Goal: Task Accomplishment & Management: Complete application form

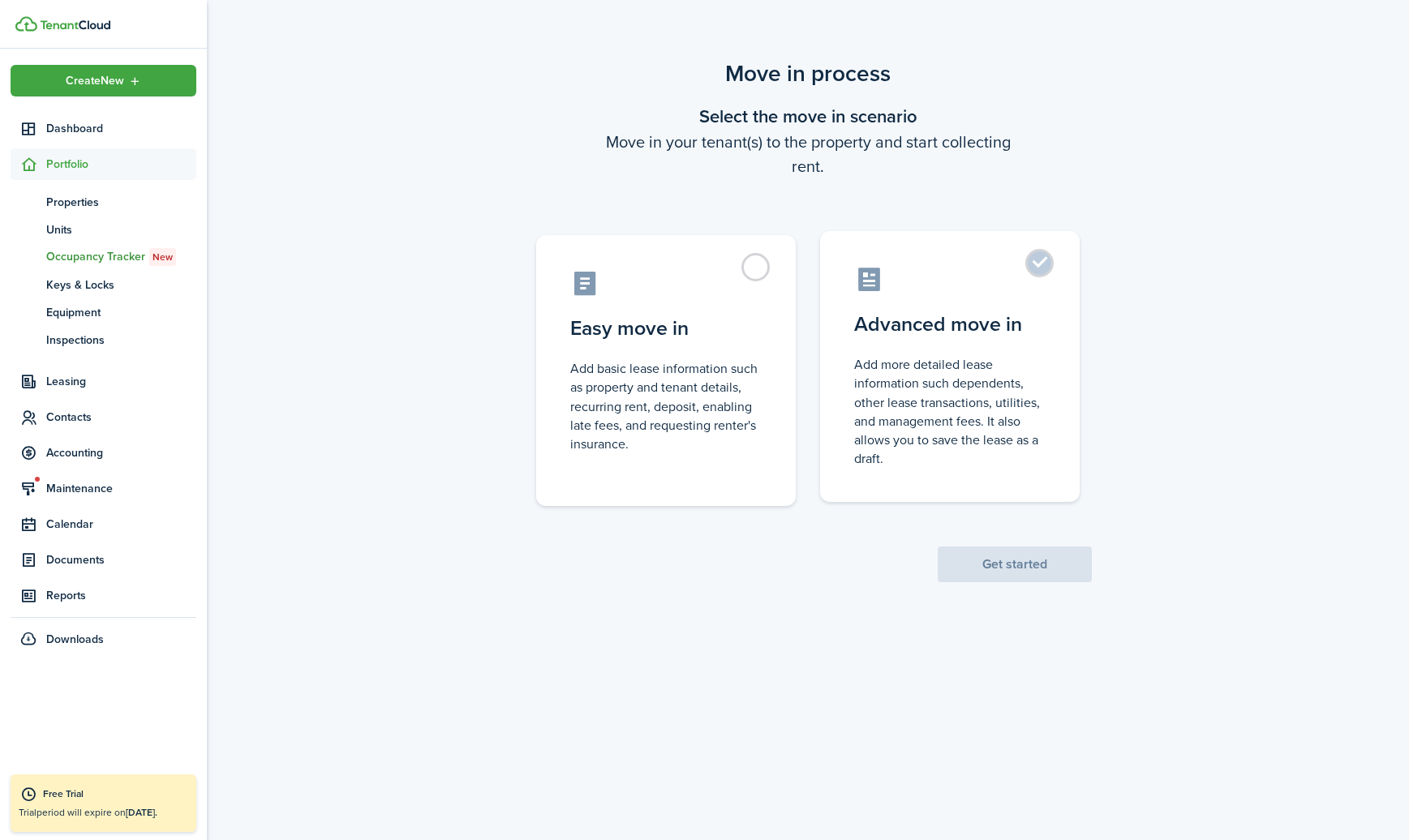
click at [1043, 268] on label "Advanced move in Add more detailed lease information such dependents, other lea…" at bounding box center [950, 367] width 260 height 271
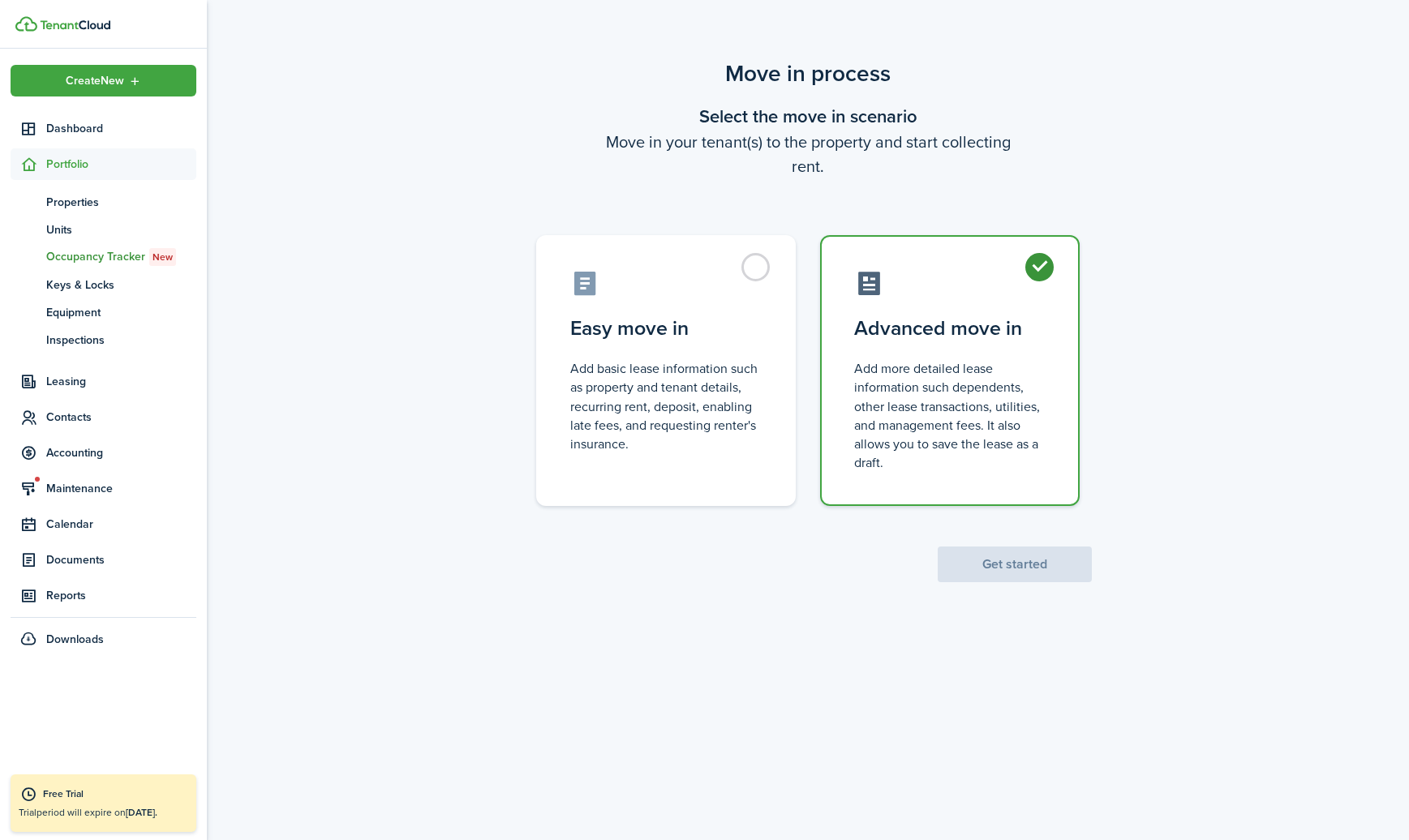
radio input "true"
click at [976, 572] on button "Get started" at bounding box center [1014, 564] width 154 height 35
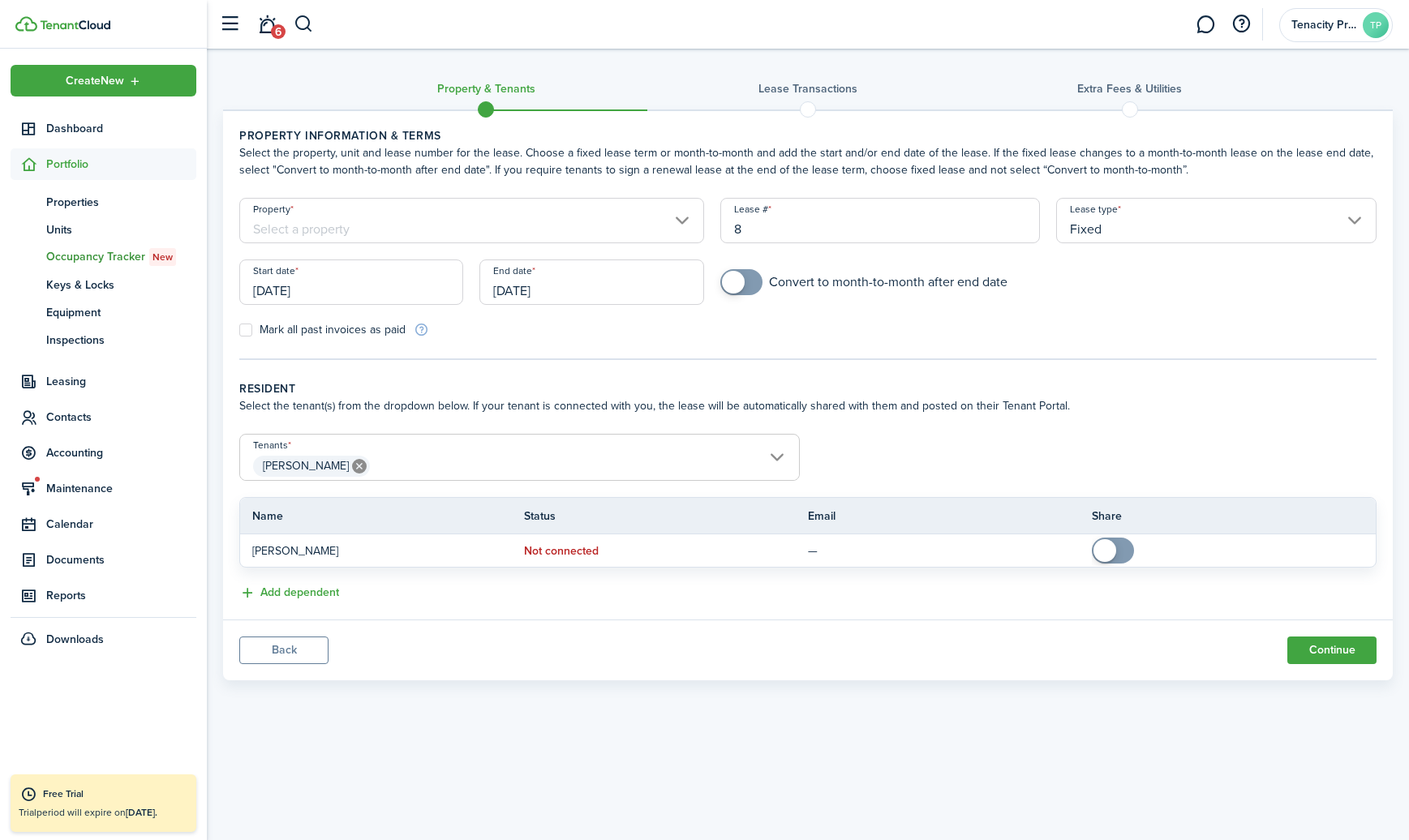
click at [684, 219] on input "Property" at bounding box center [472, 220] width 465 height 45
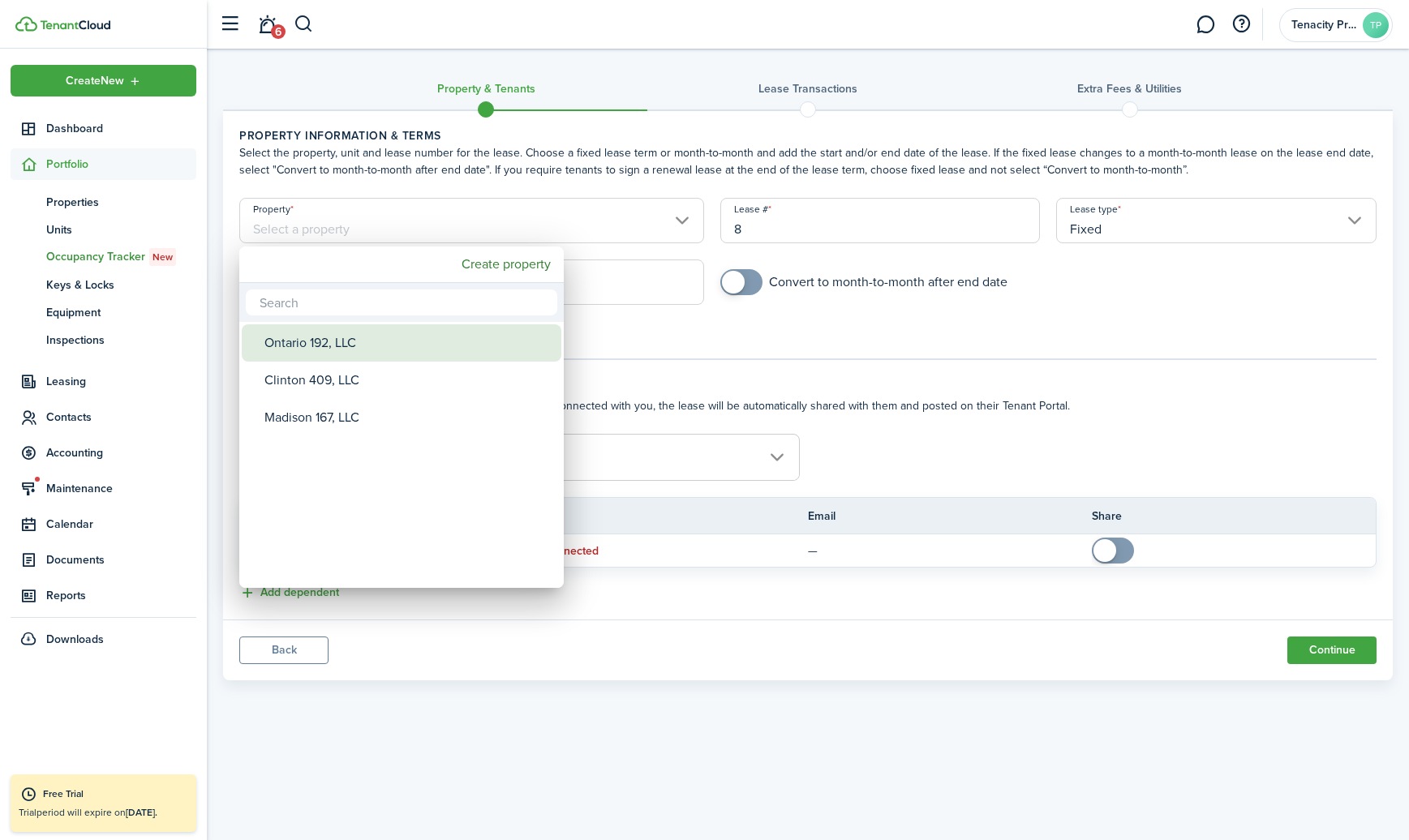
click at [347, 341] on div "Ontario 192, LLC" at bounding box center [407, 343] width 287 height 37
type input "Ontario 192, LLC"
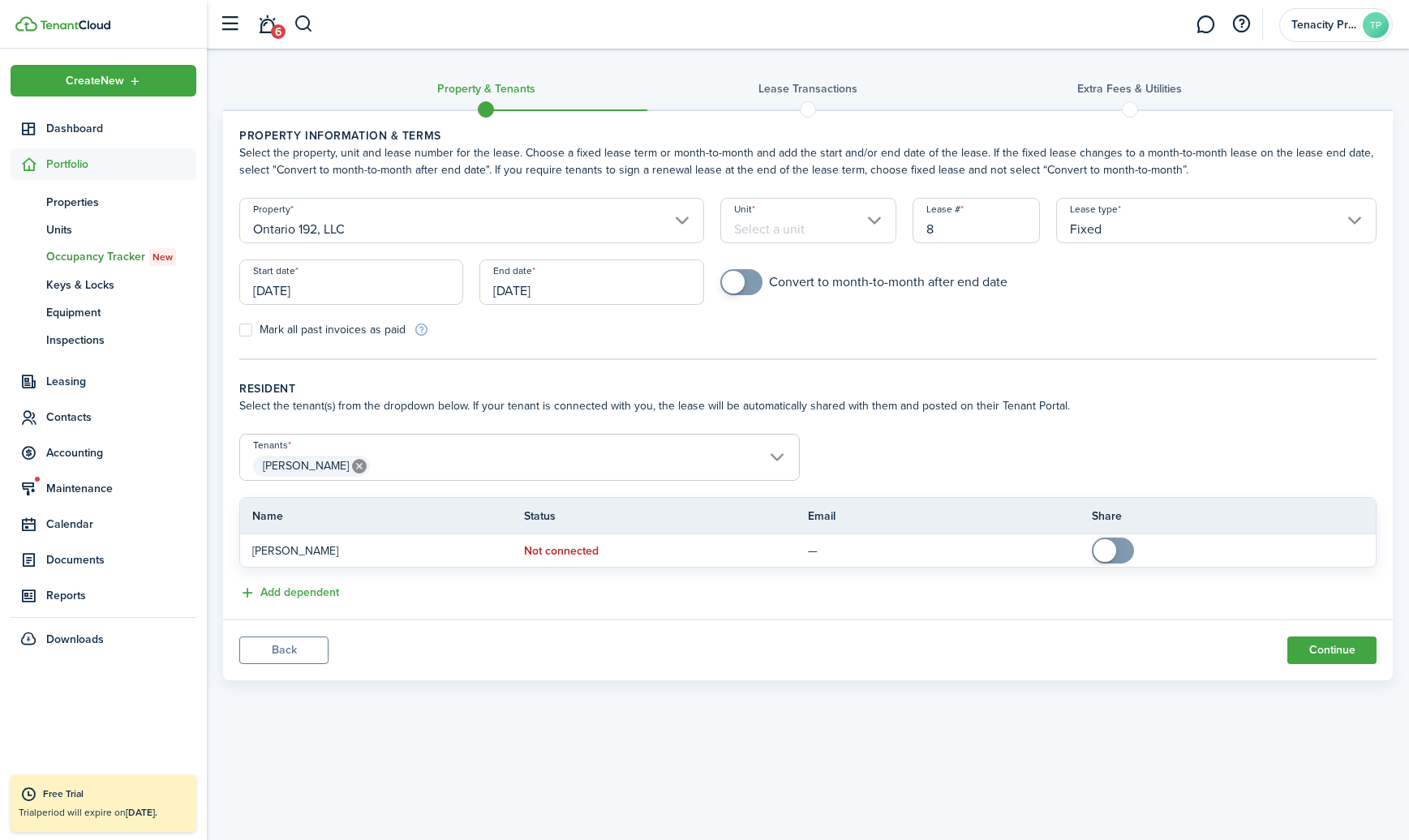
click at [875, 219] on input "Unit" at bounding box center [807, 220] width 176 height 45
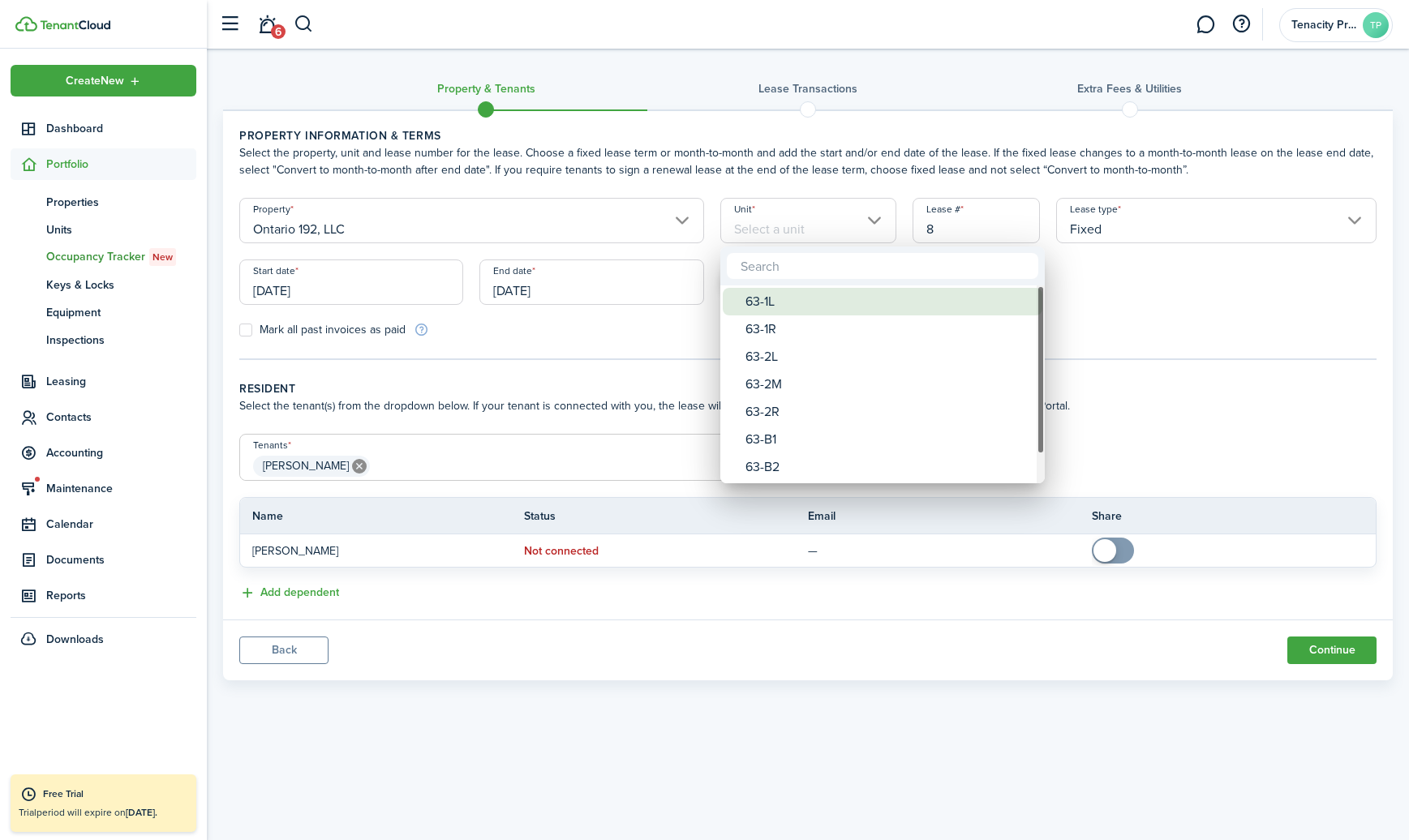
click at [793, 302] on div "63-1L" at bounding box center [889, 301] width 287 height 27
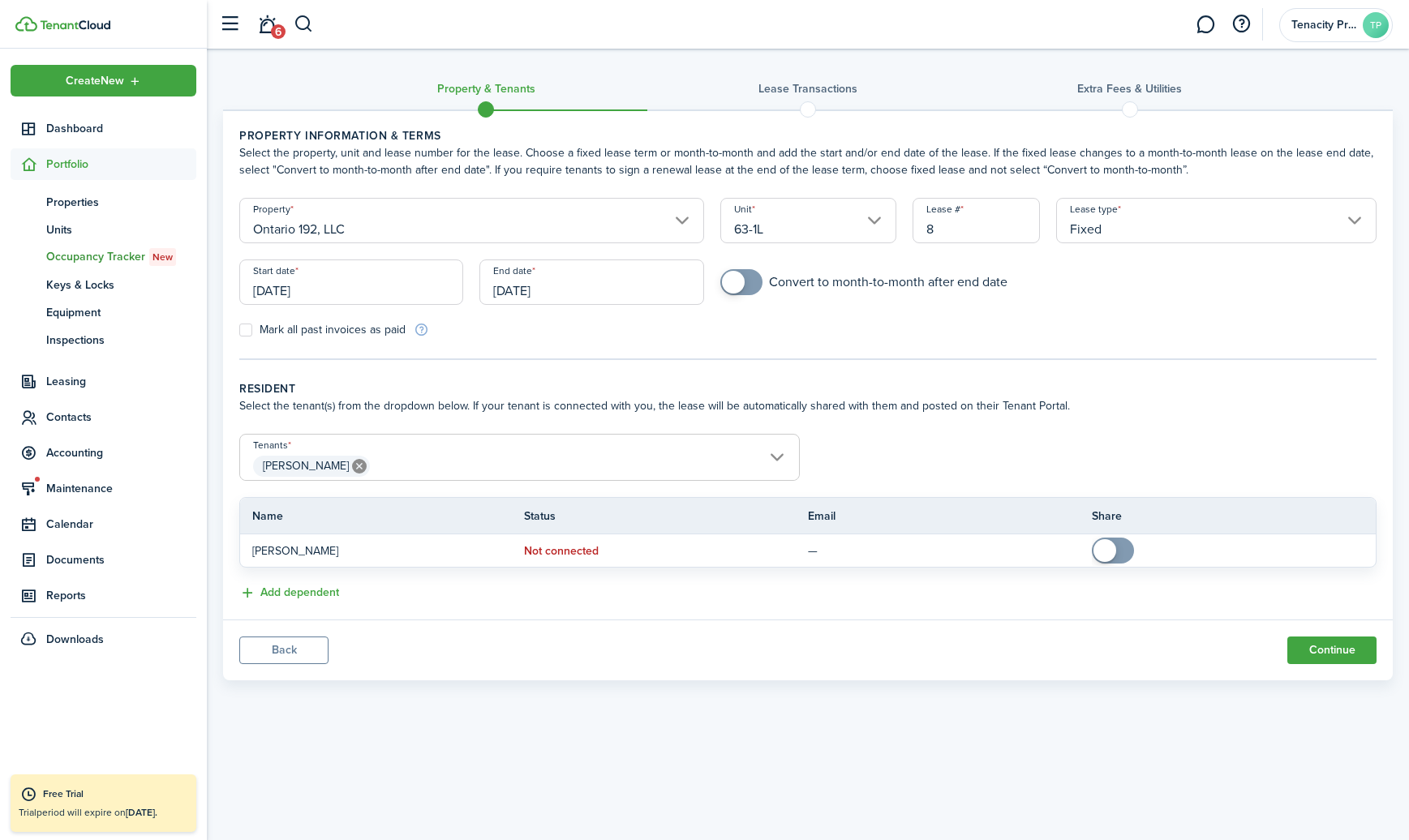
click at [873, 219] on input "63-1L" at bounding box center [807, 220] width 176 height 45
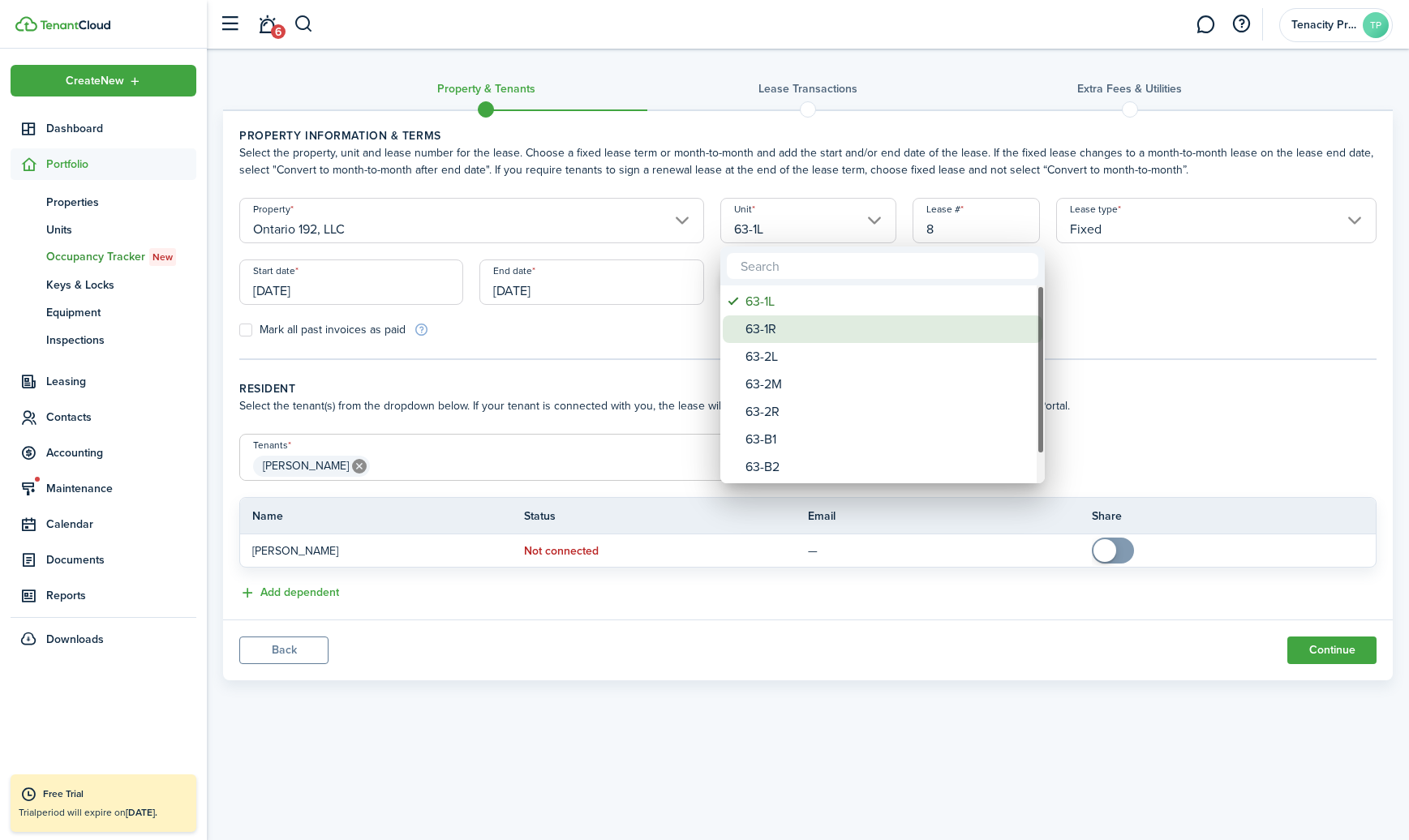
click at [776, 325] on div "63-1R" at bounding box center [889, 329] width 287 height 27
type input "63-1R"
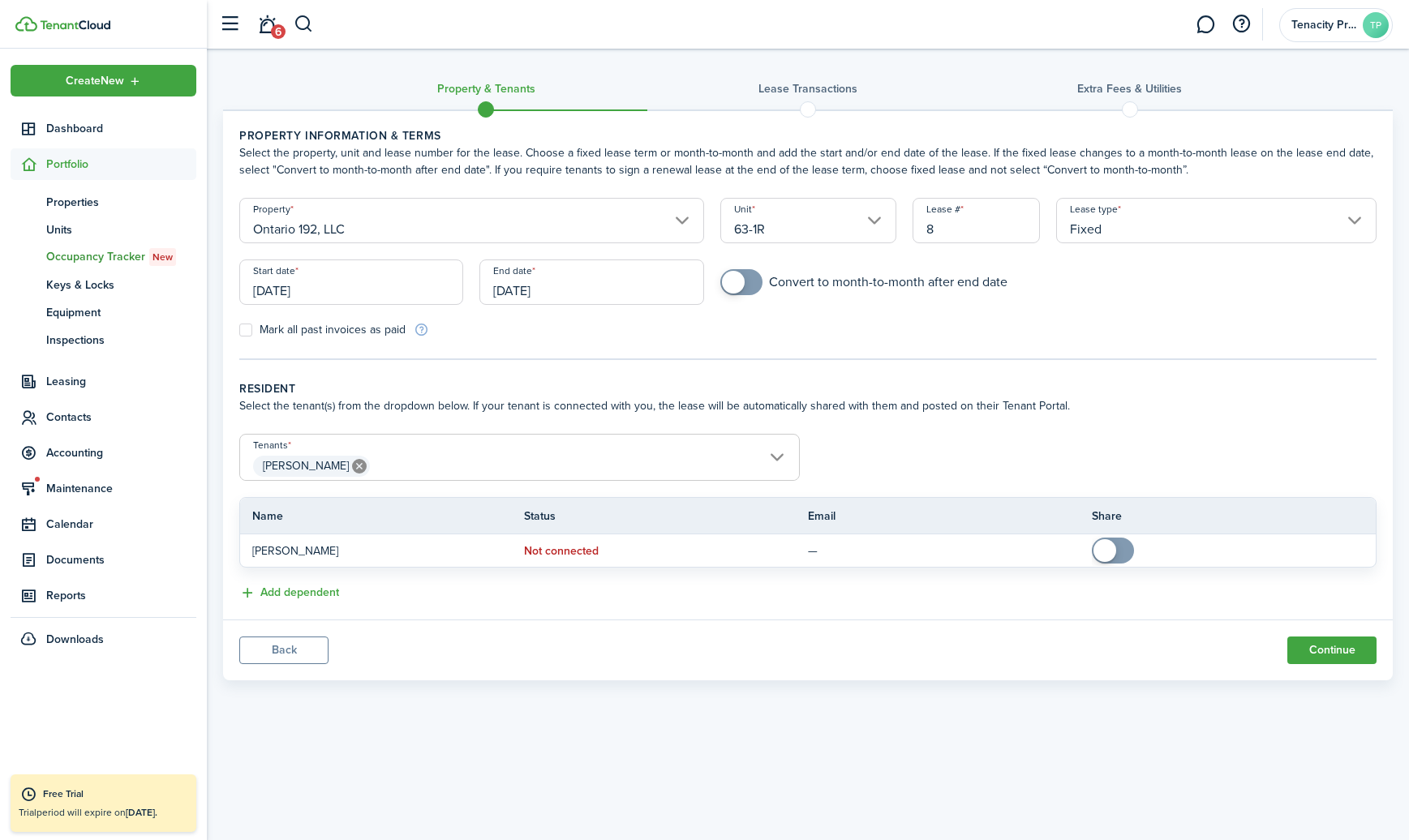
click at [441, 286] on input "[DATE]" at bounding box center [351, 282] width 223 height 45
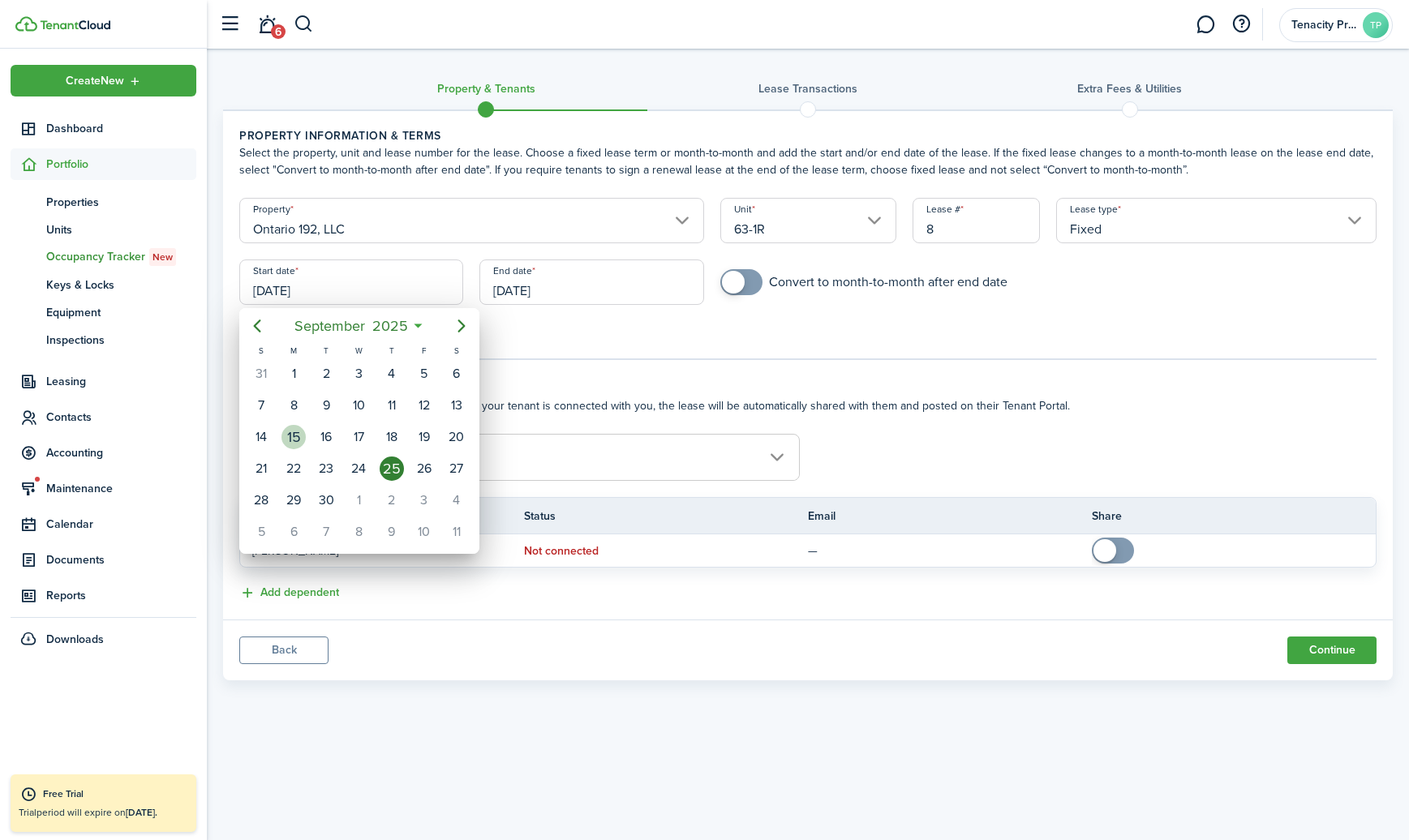
click at [291, 437] on div "15" at bounding box center [294, 437] width 25 height 25
type input "[DATE]"
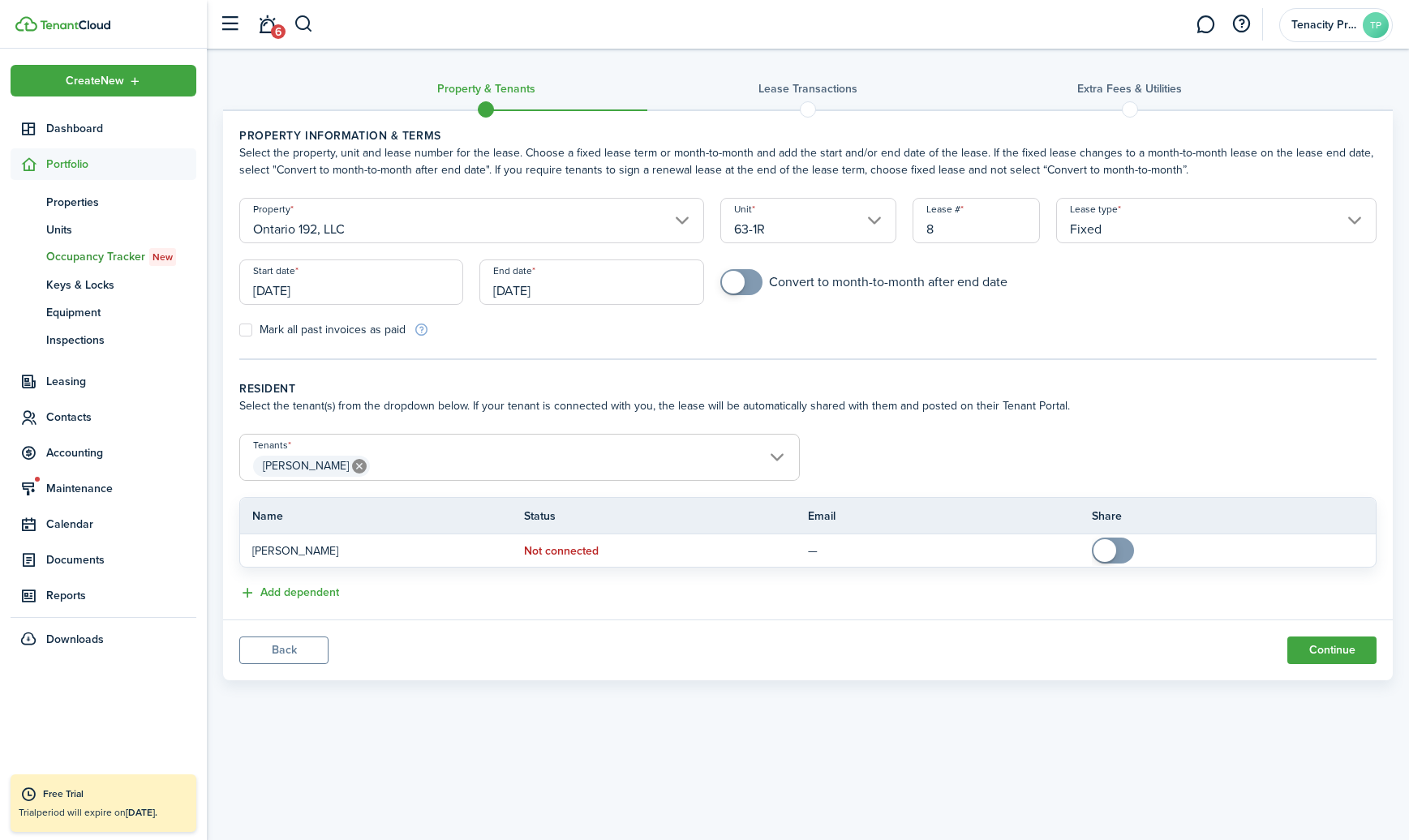
click at [537, 297] on input "[DATE]" at bounding box center [591, 282] width 223 height 45
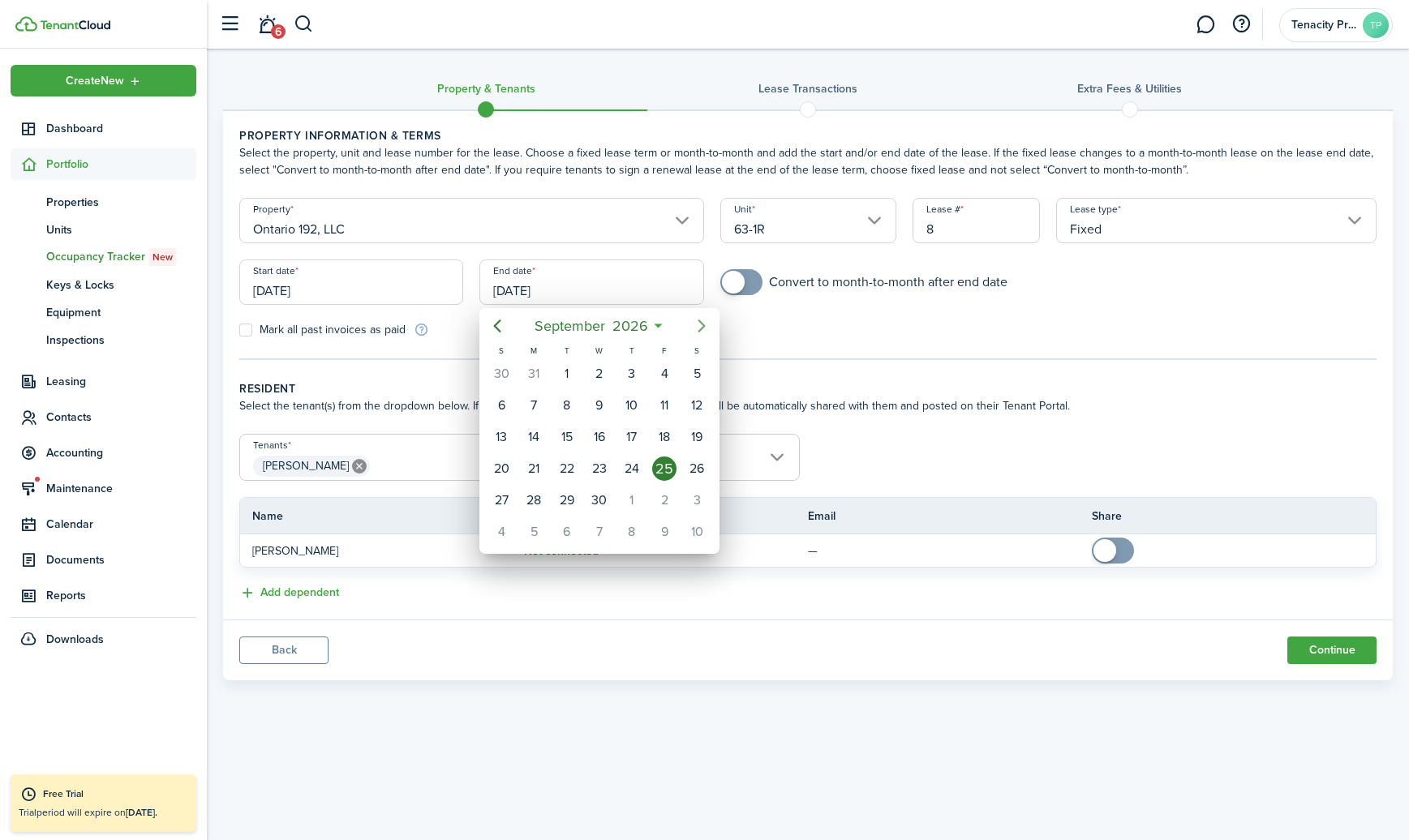
click at [706, 321] on icon "Next page" at bounding box center [701, 326] width 19 height 19
click at [692, 499] on div "31" at bounding box center [697, 501] width 25 height 25
type input "[DATE]"
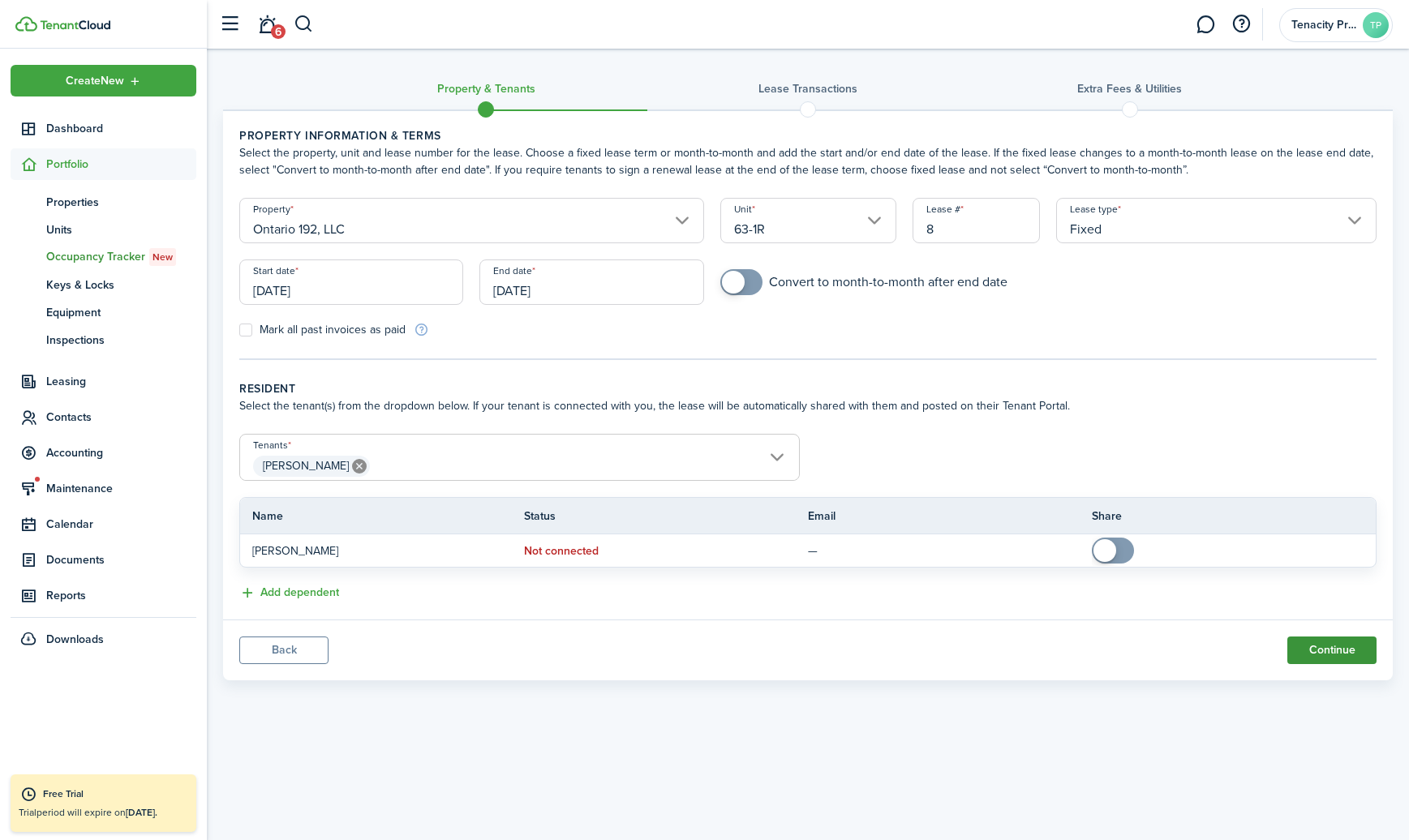
click at [1311, 650] on button "Continue" at bounding box center [1331, 650] width 89 height 27
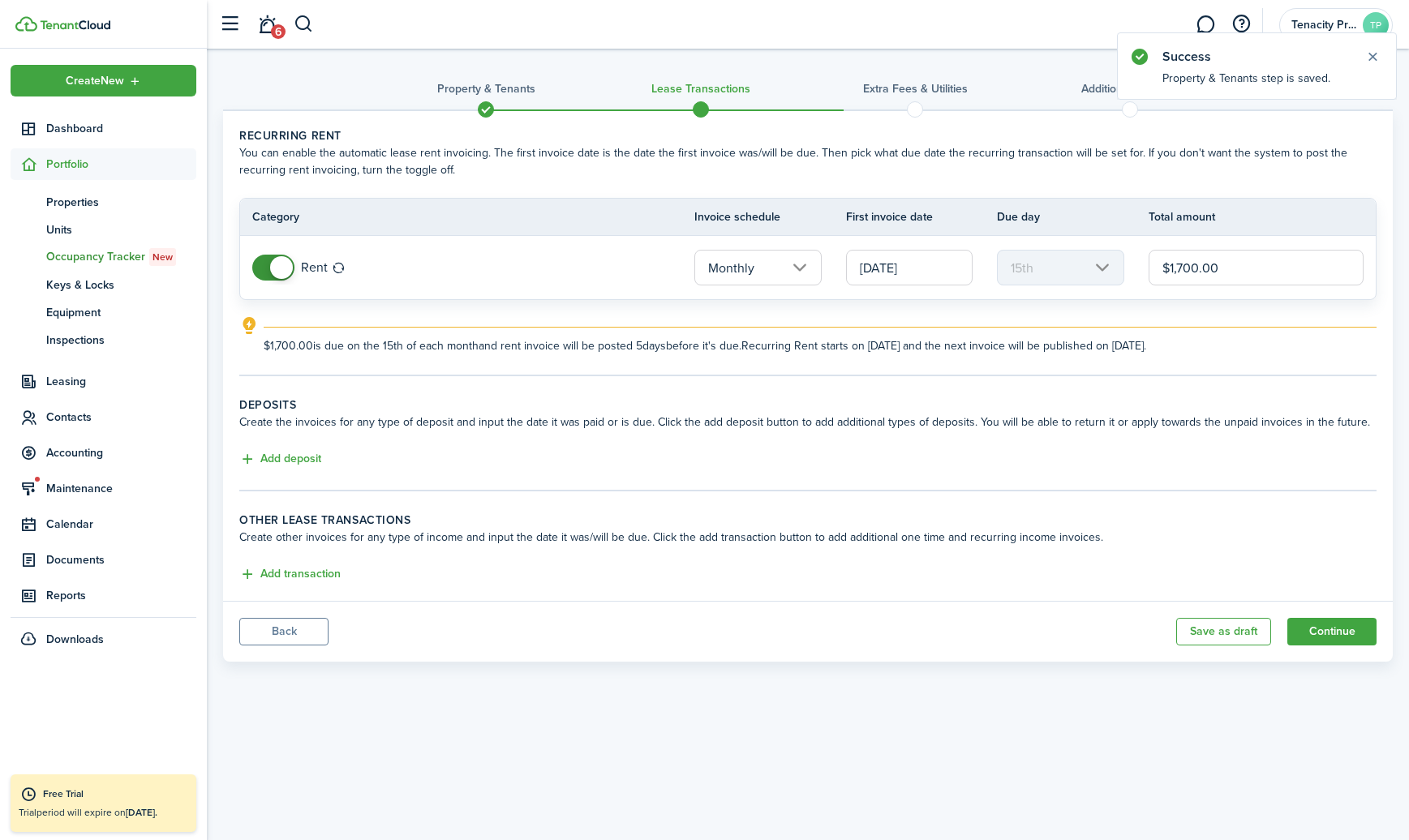
click at [885, 271] on input "[DATE]" at bounding box center [909, 268] width 127 height 35
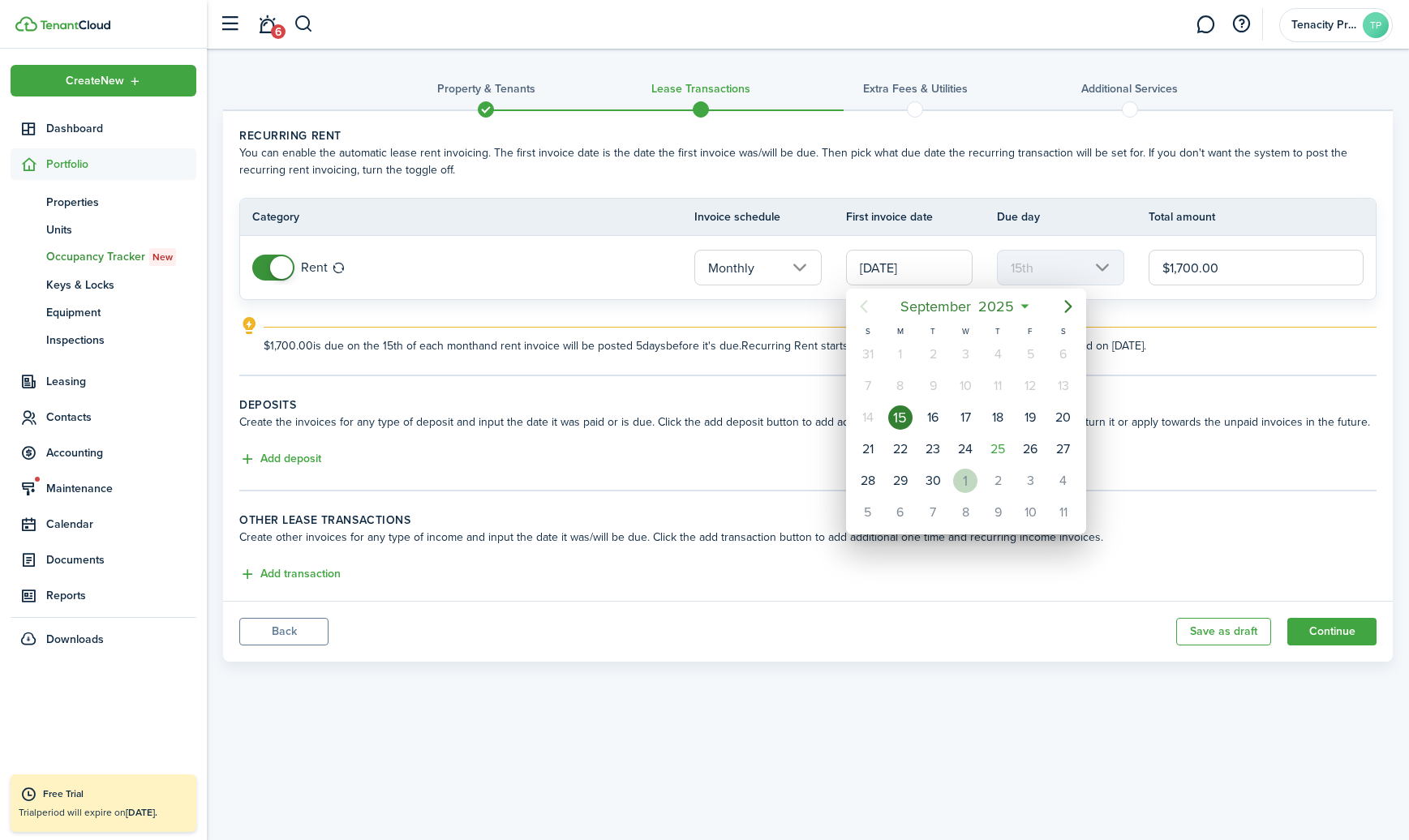
click at [958, 475] on div "1" at bounding box center [966, 481] width 25 height 25
type input "[DATE]"
type input "1st"
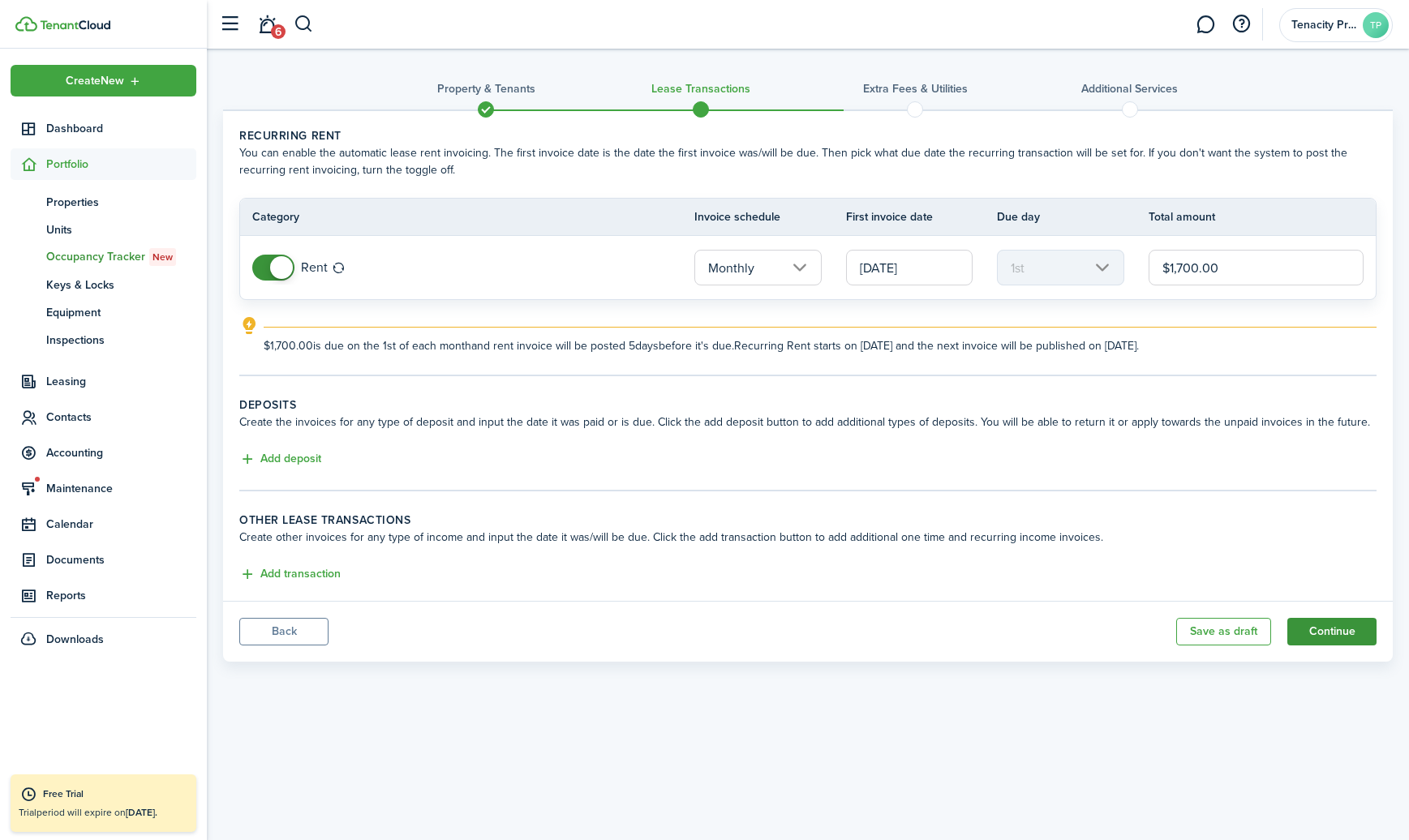
click at [1314, 627] on button "Continue" at bounding box center [1331, 632] width 89 height 27
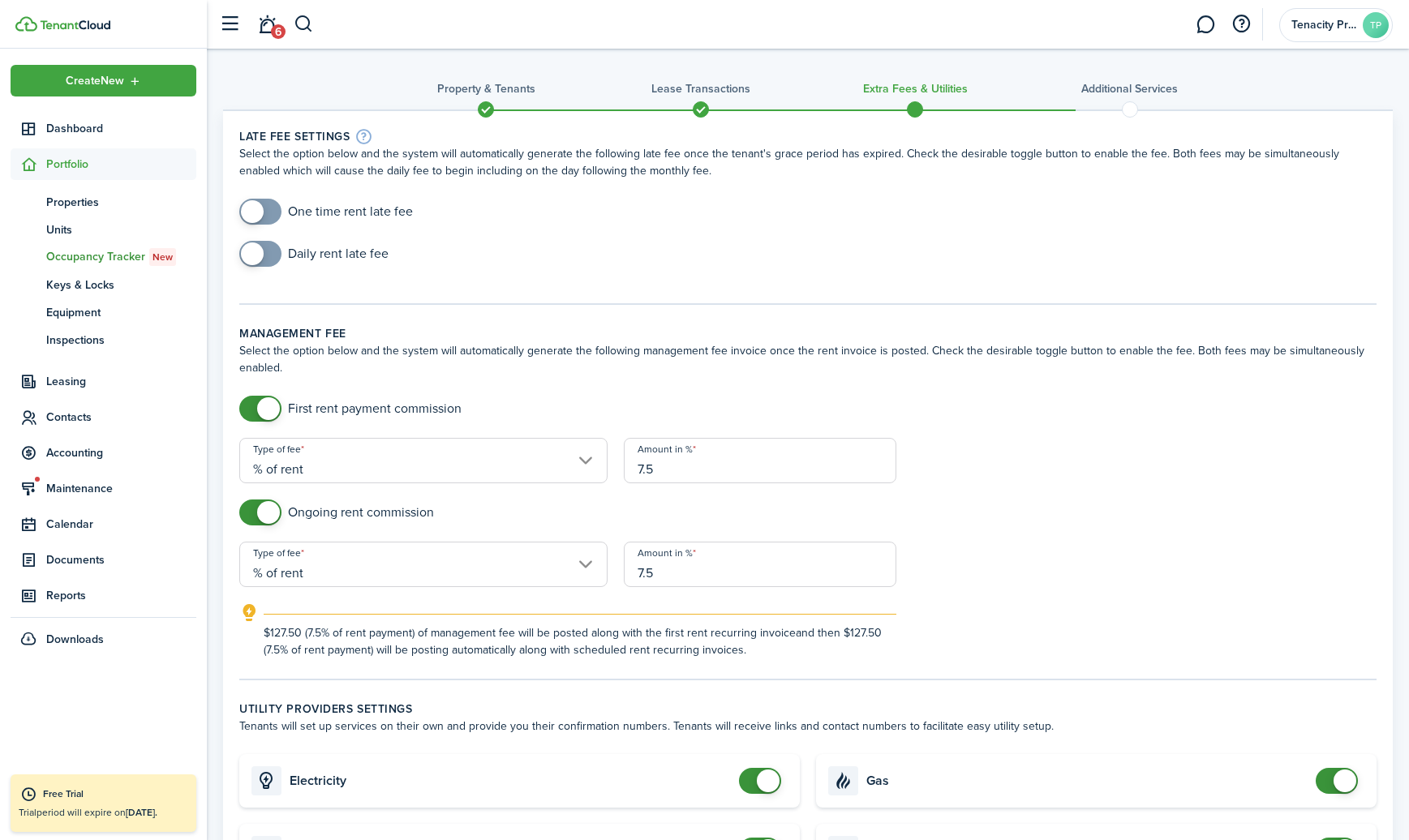
checkbox input "true"
click at [252, 216] on span at bounding box center [253, 212] width 23 height 23
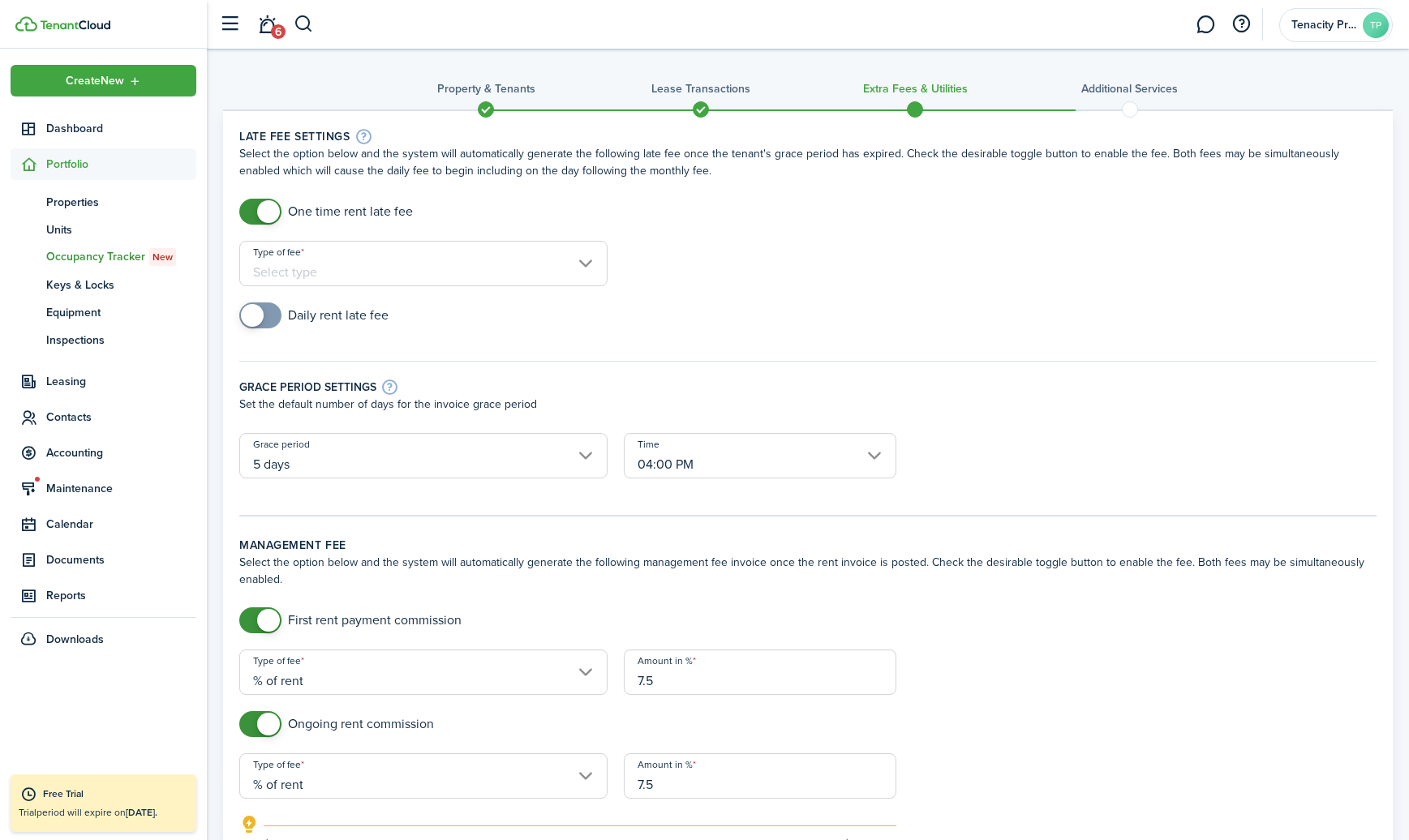
click at [321, 277] on input "Type of fee" at bounding box center [423, 263] width 368 height 45
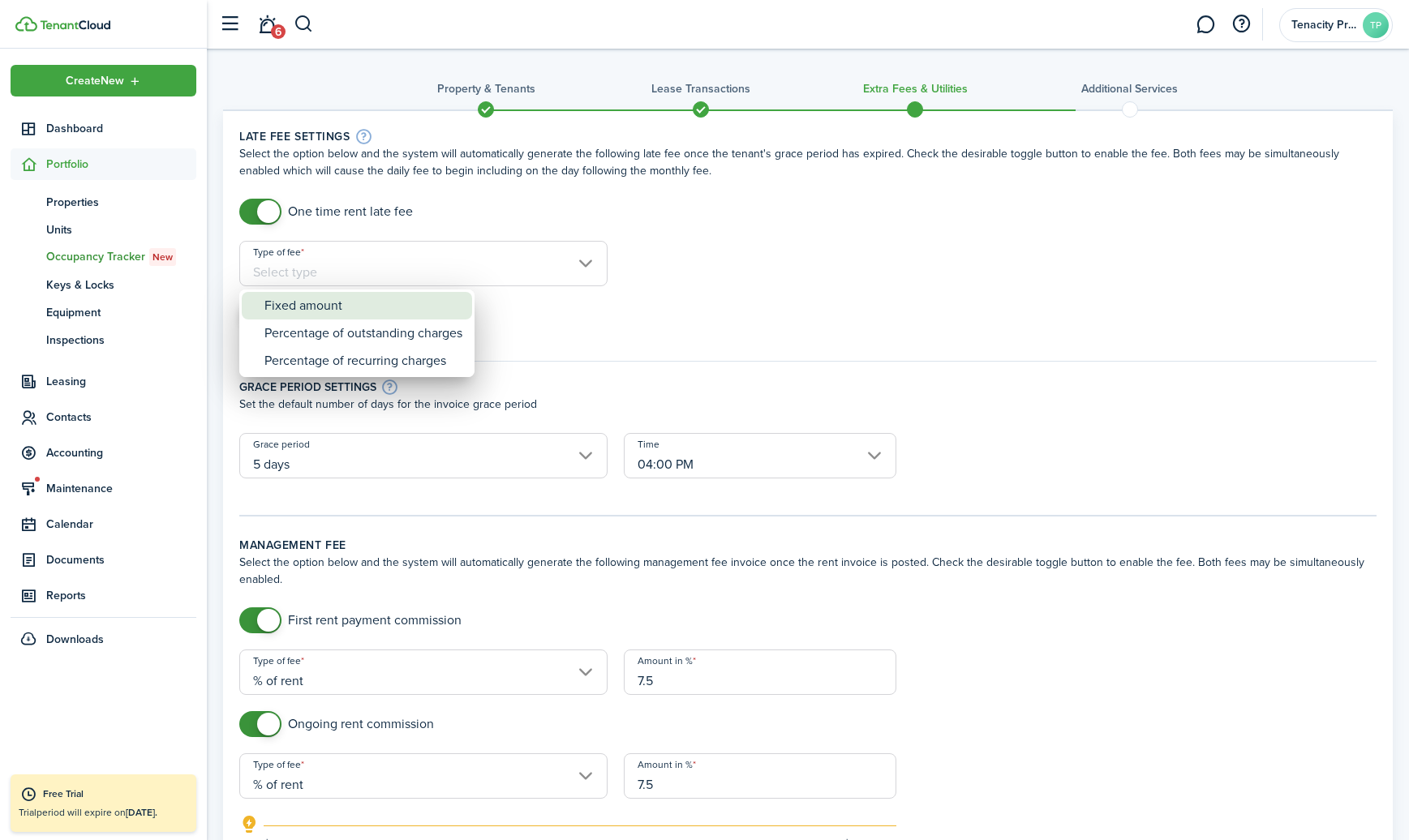
click at [308, 301] on div "Fixed amount" at bounding box center [363, 305] width 198 height 27
type input "Fixed amount"
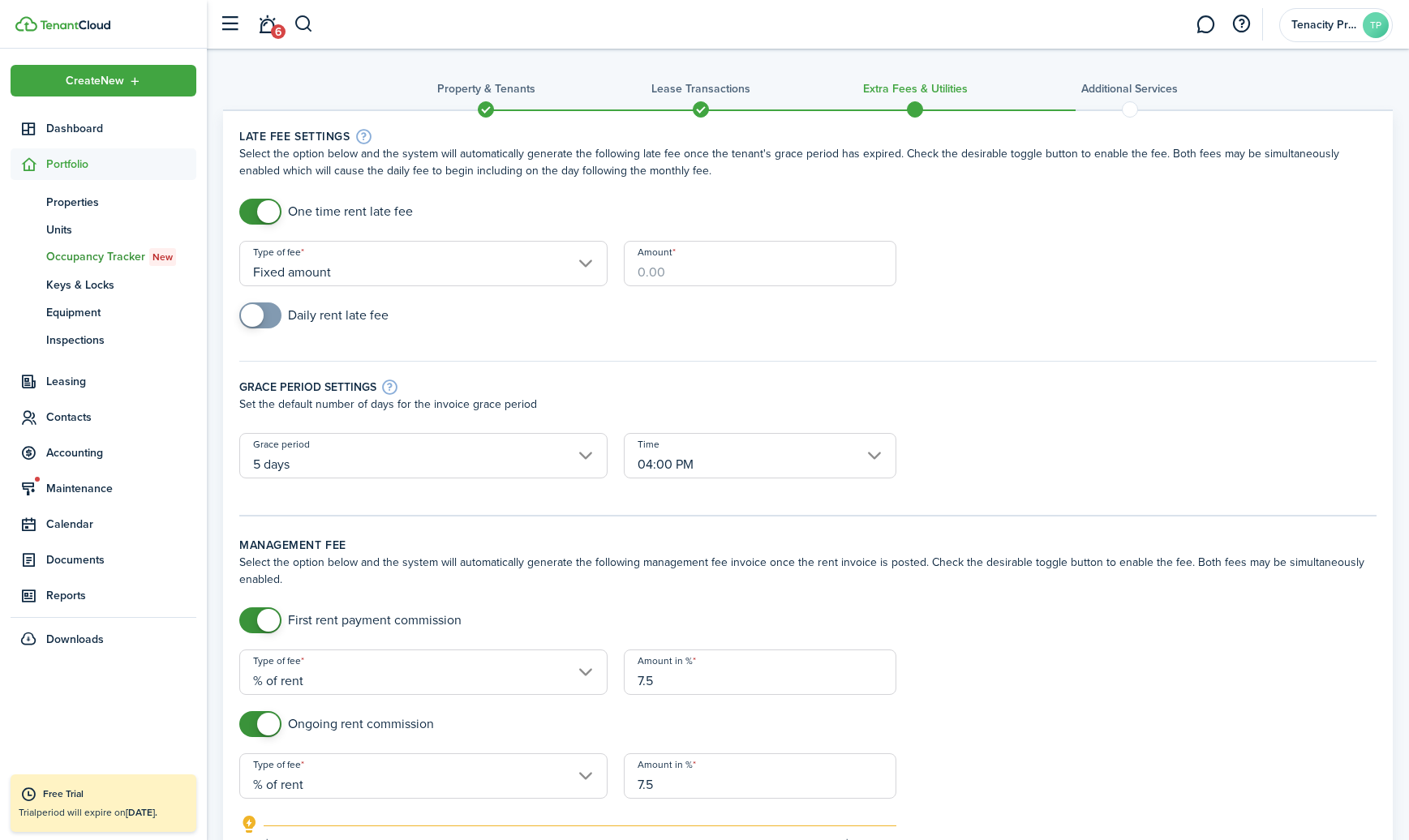
click at [656, 275] on input "Amount" at bounding box center [760, 263] width 272 height 45
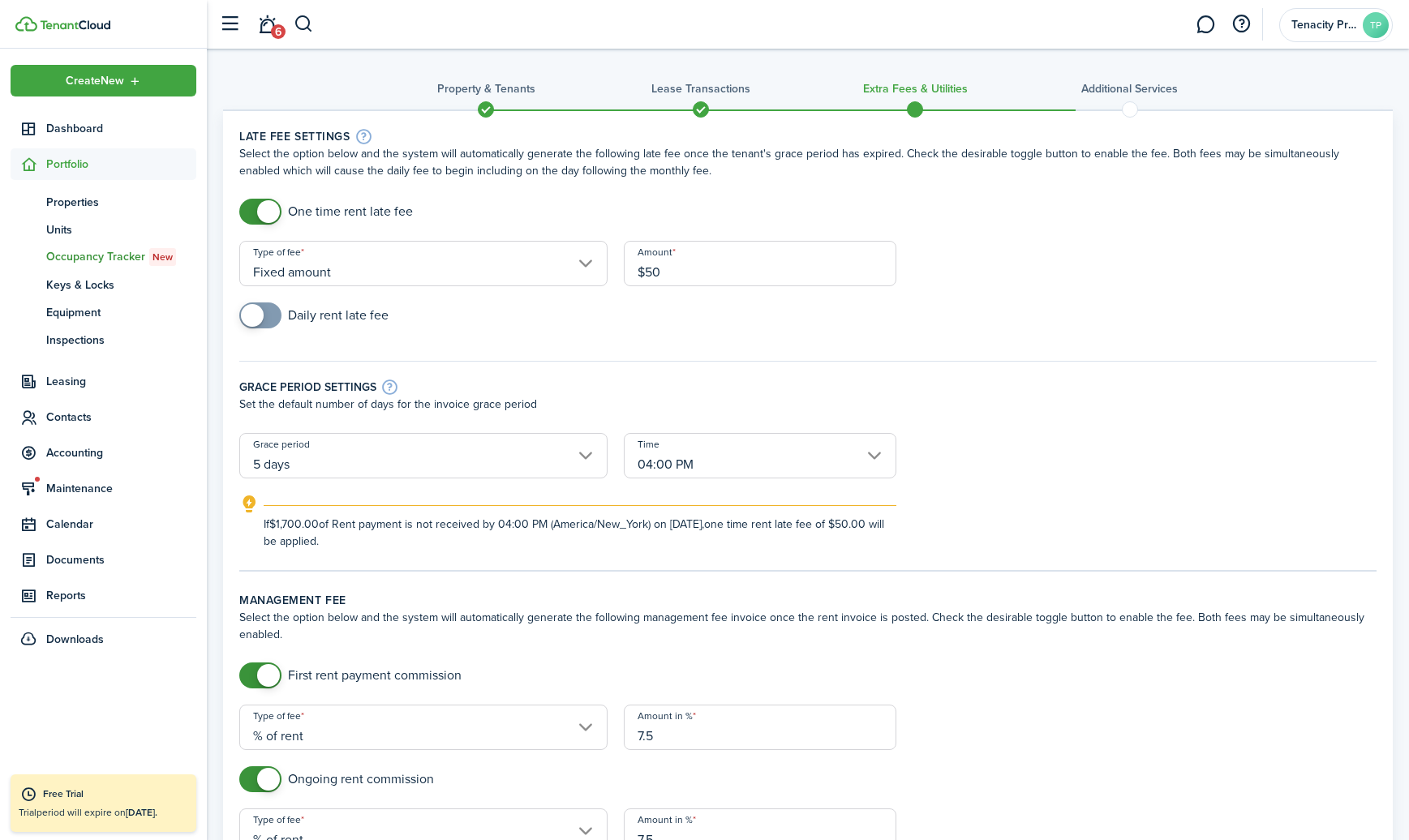
click at [808, 280] on input "$50" at bounding box center [760, 263] width 272 height 45
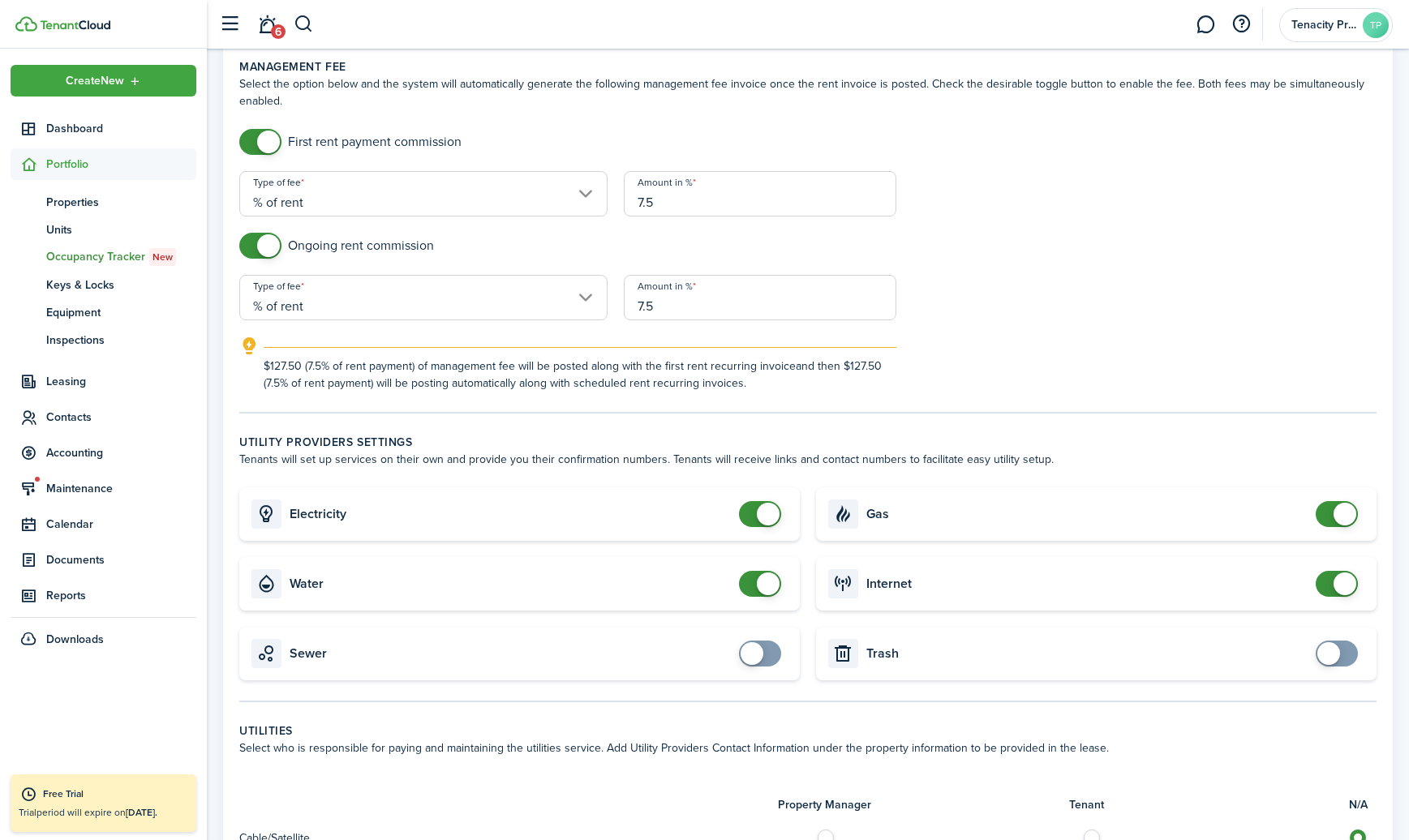
scroll to position [582, 0]
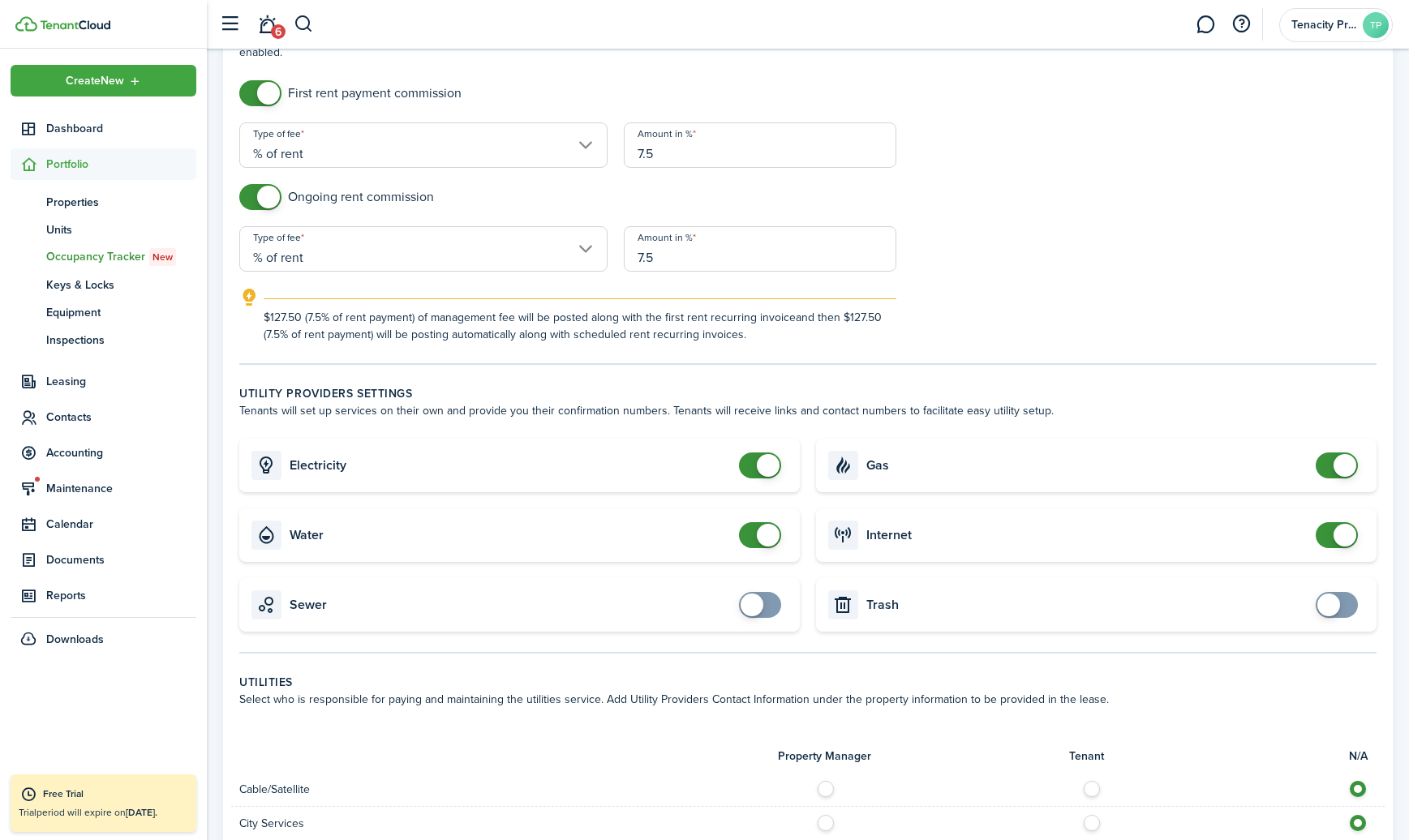
type input "$50.00"
checkbox input "false"
click at [774, 471] on span at bounding box center [768, 465] width 23 height 23
checkbox input "false"
click at [770, 540] on span at bounding box center [768, 535] width 23 height 23
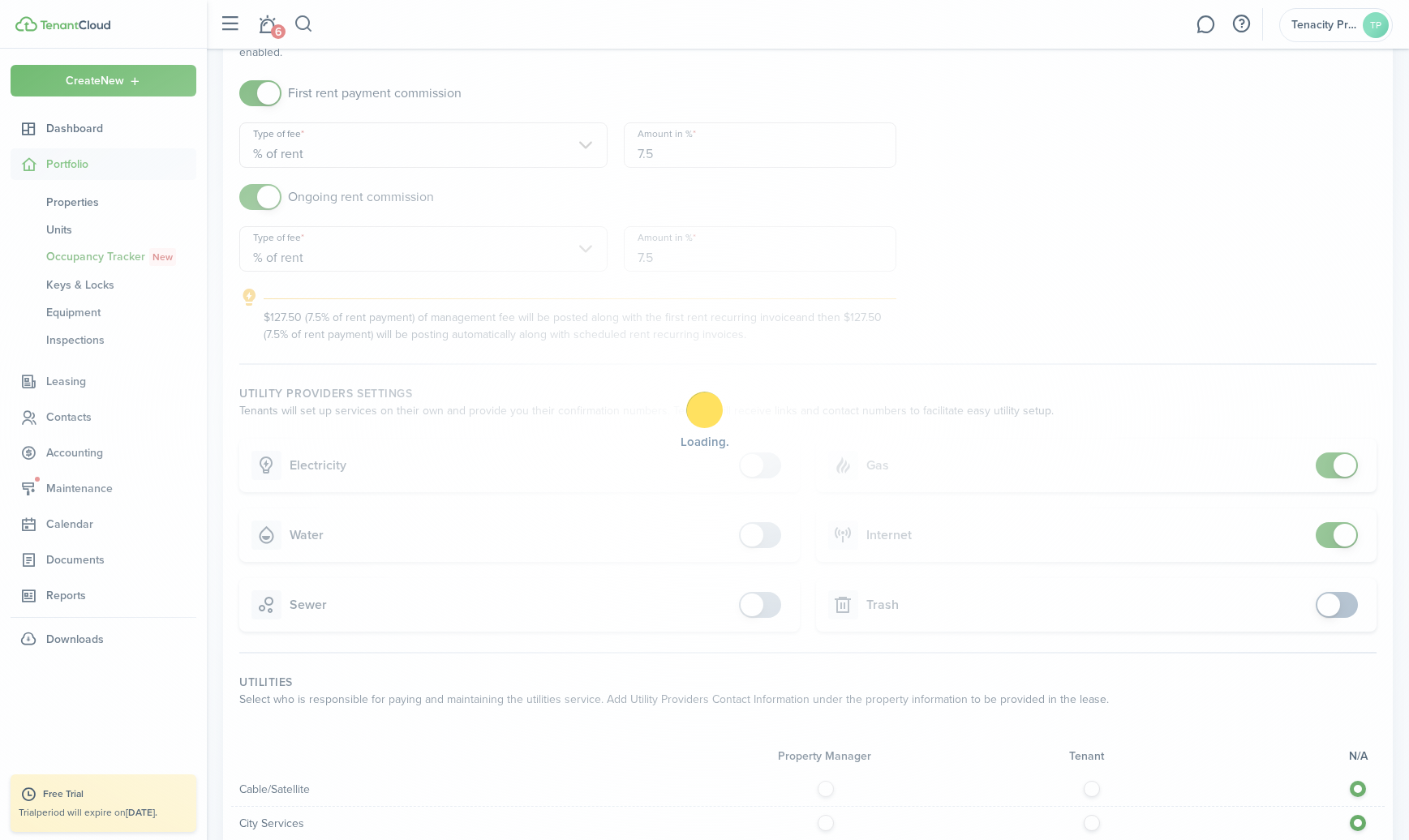
click at [1337, 470] on div "Loading" at bounding box center [704, 420] width 1409 height 840
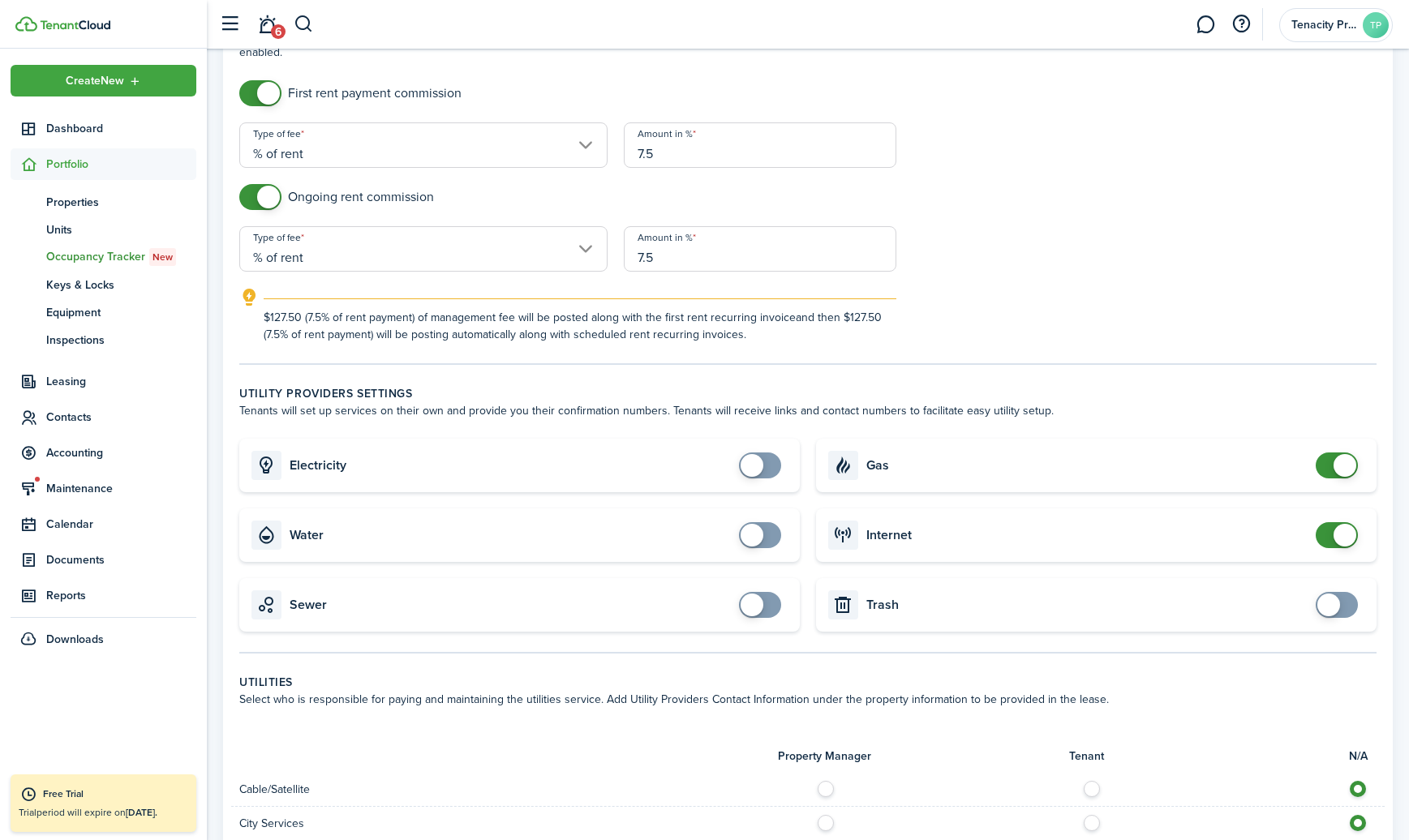
checkbox input "false"
click at [1335, 470] on span at bounding box center [1345, 465] width 23 height 23
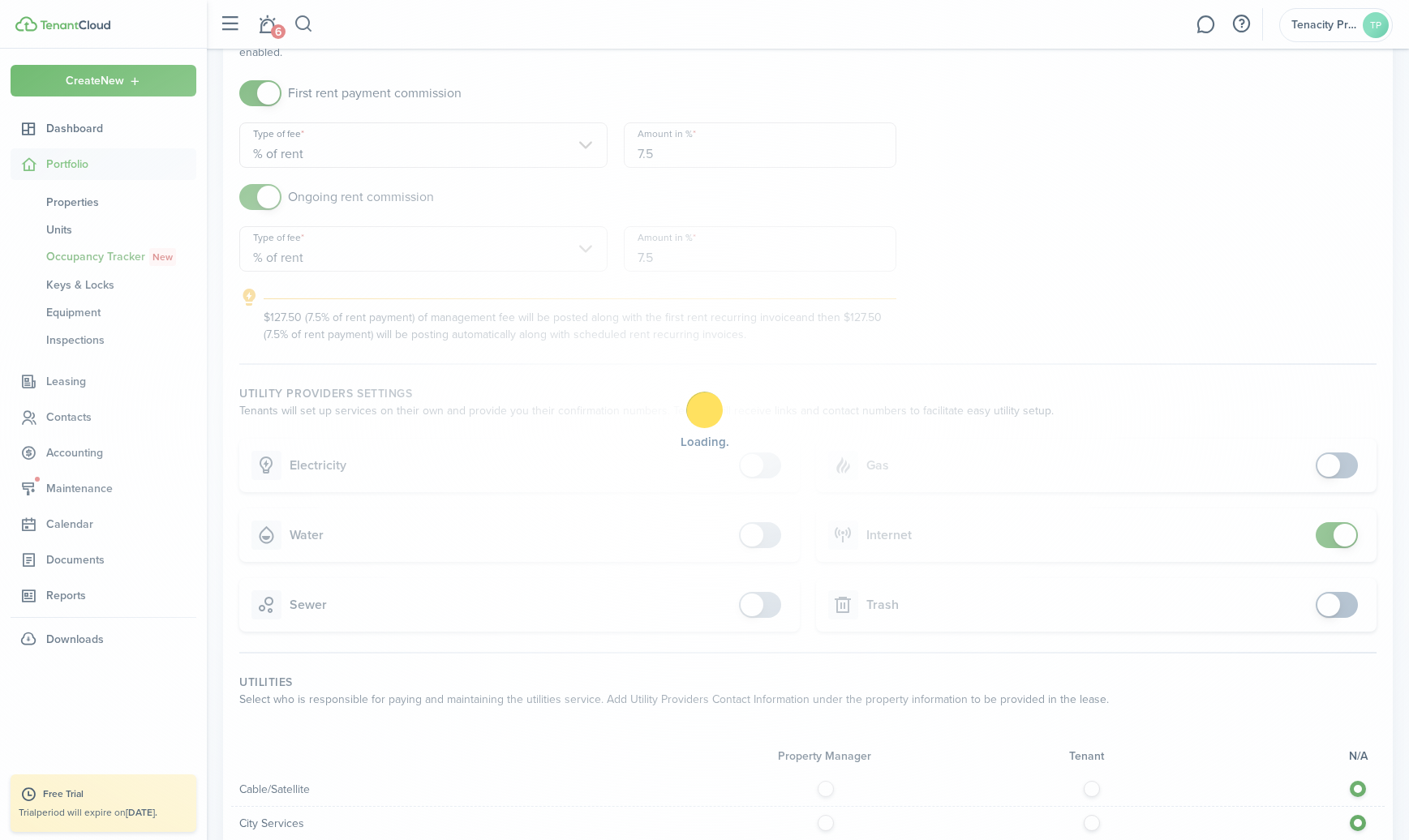
click at [1330, 542] on div "Loading" at bounding box center [704, 420] width 1409 height 840
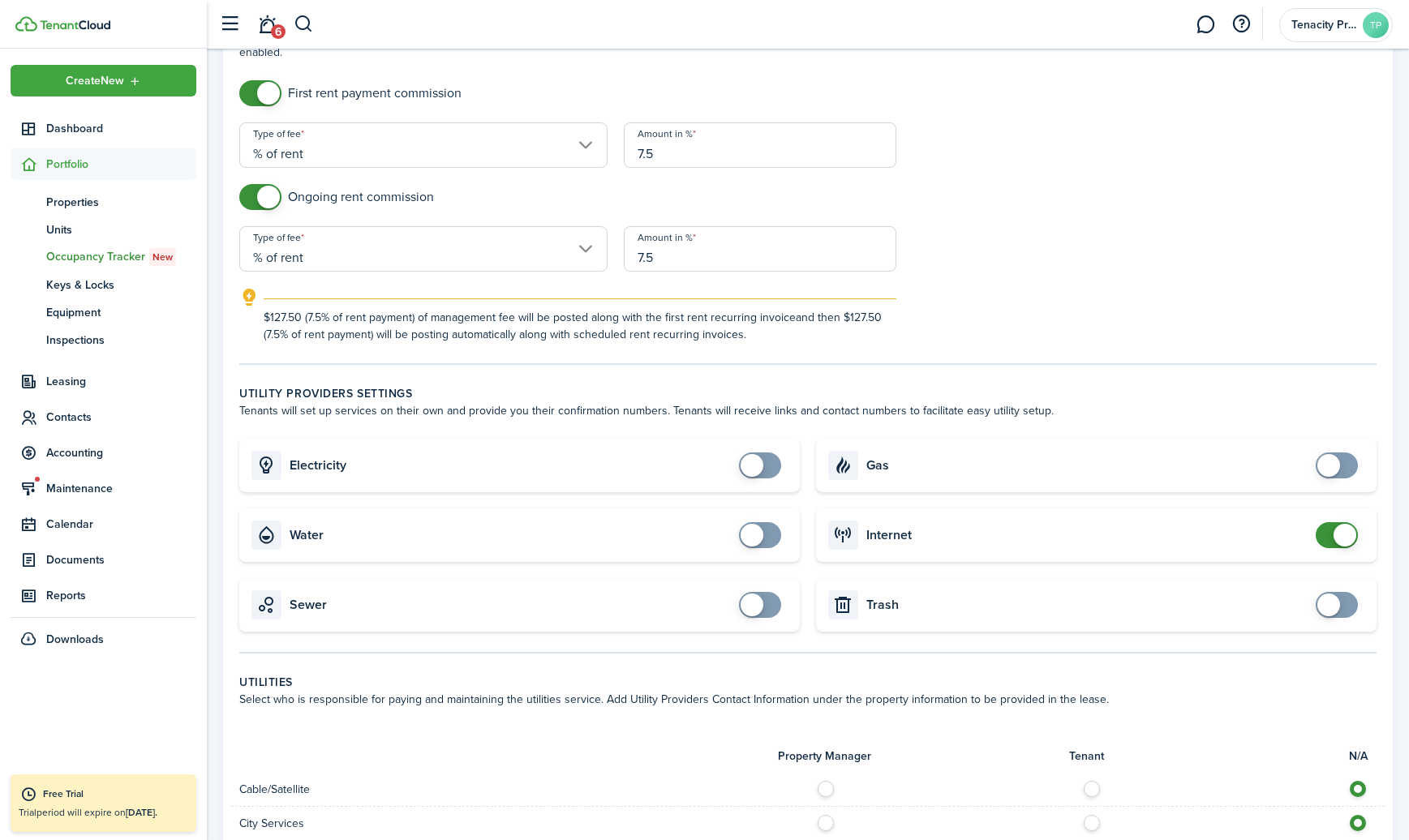
checkbox input "false"
click at [1330, 542] on span at bounding box center [1337, 534] width 16 height 26
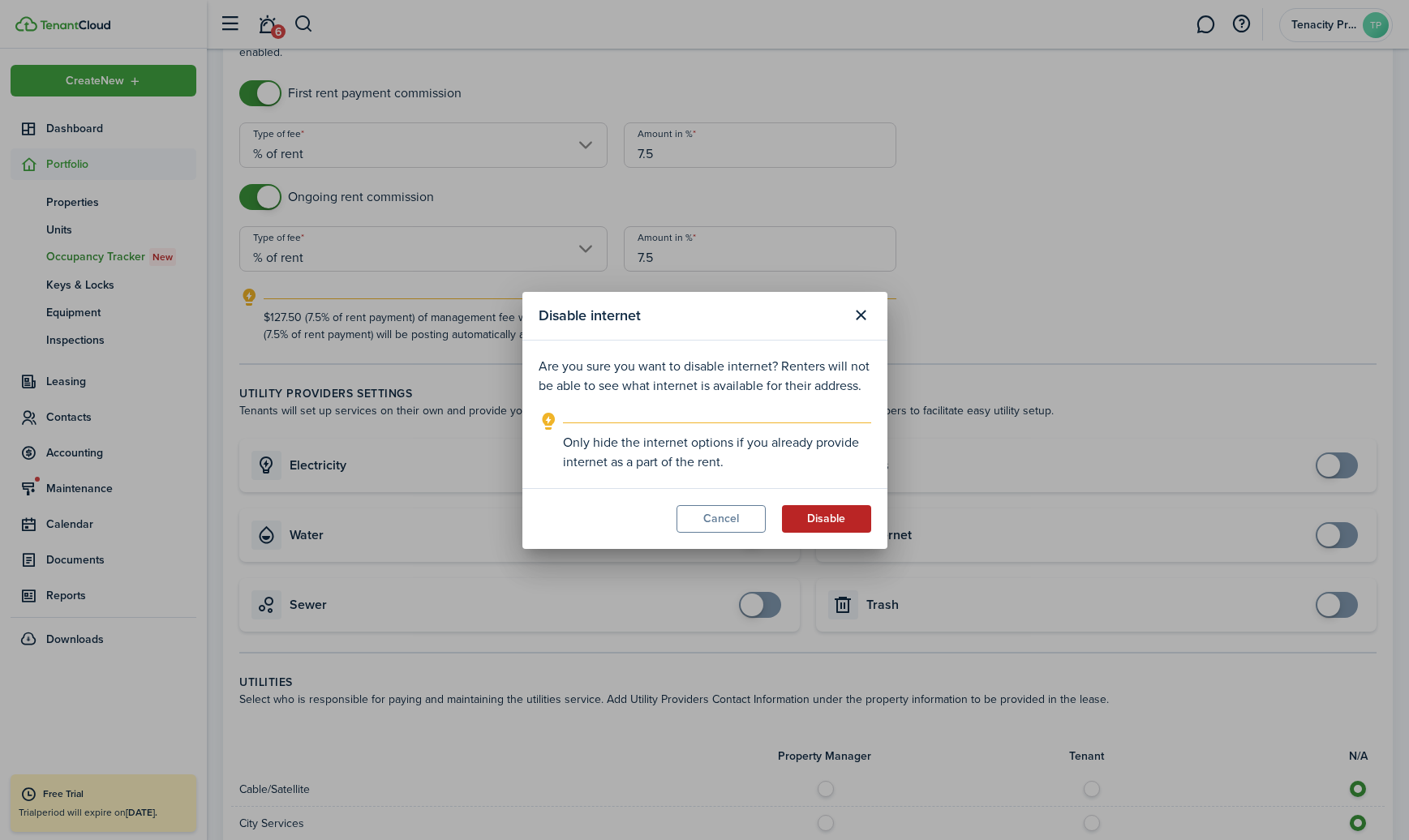
click at [860, 515] on button "Disable" at bounding box center [826, 518] width 89 height 27
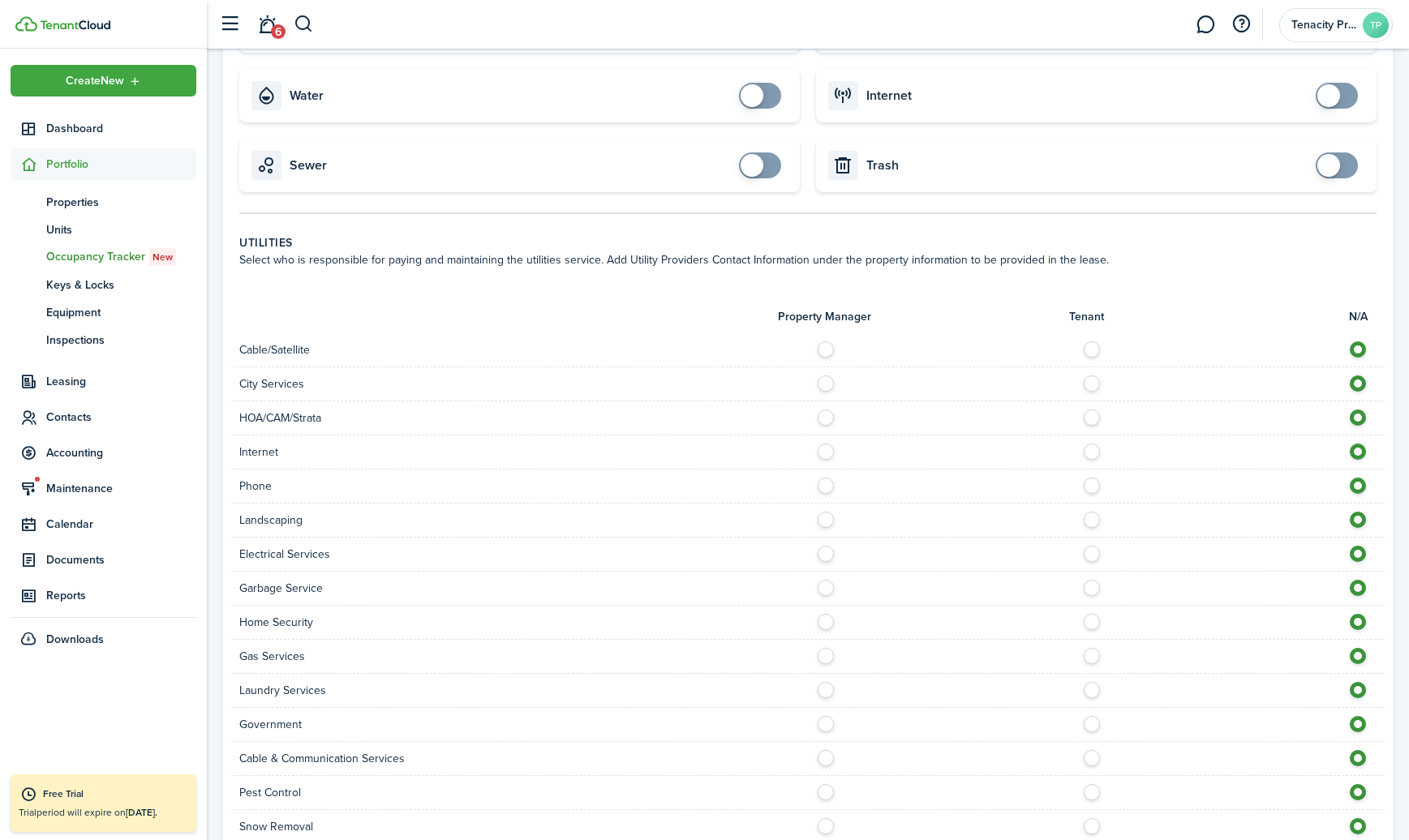
scroll to position [1025, 0]
click at [1093, 343] on label at bounding box center [1096, 342] width 28 height 8
radio input "true"
click at [1094, 443] on div "Internet" at bounding box center [807, 454] width 1153 height 34
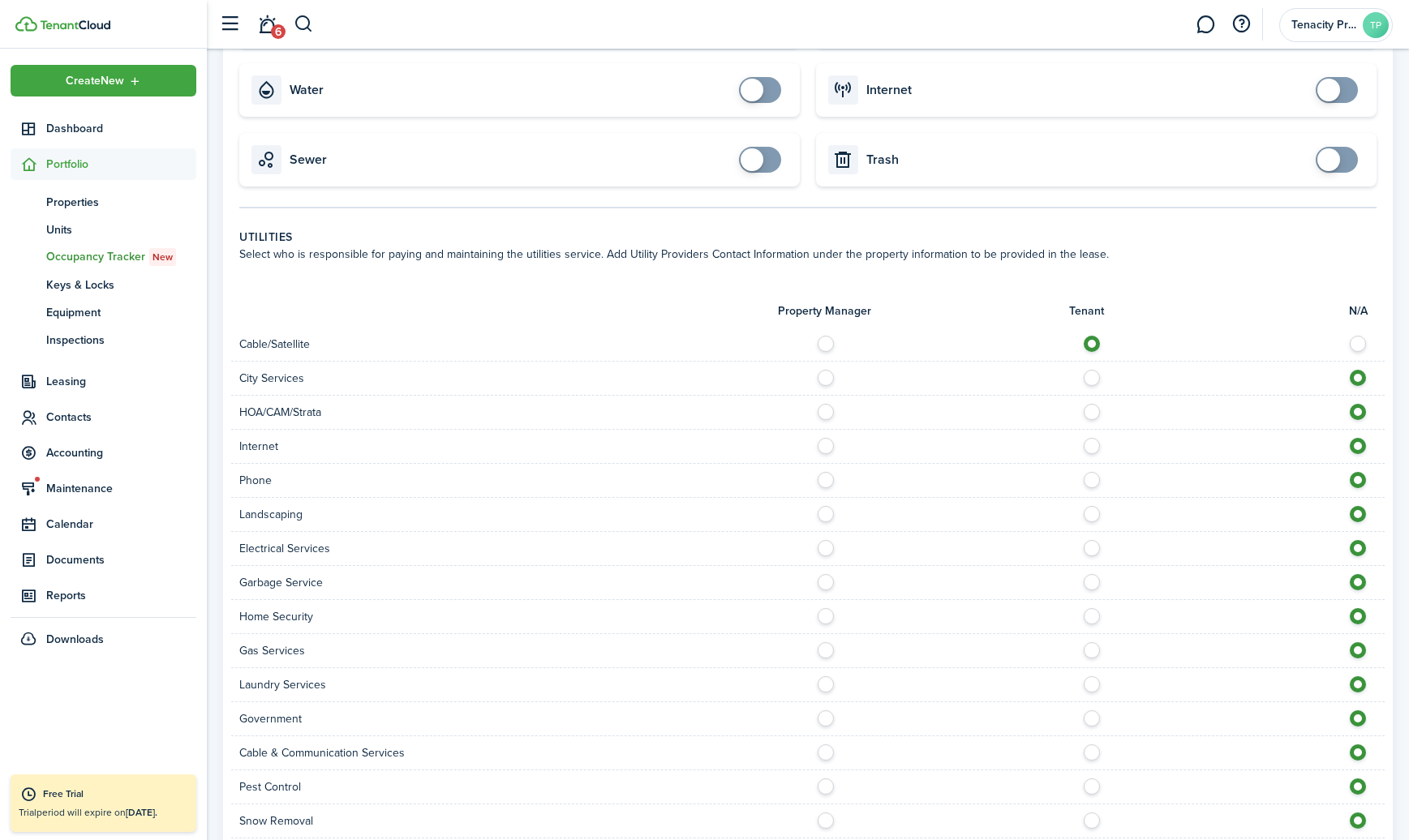
click at [1093, 446] on label at bounding box center [1096, 442] width 28 height 8
radio input "true"
click at [1092, 480] on label at bounding box center [1096, 475] width 28 height 8
radio input "true"
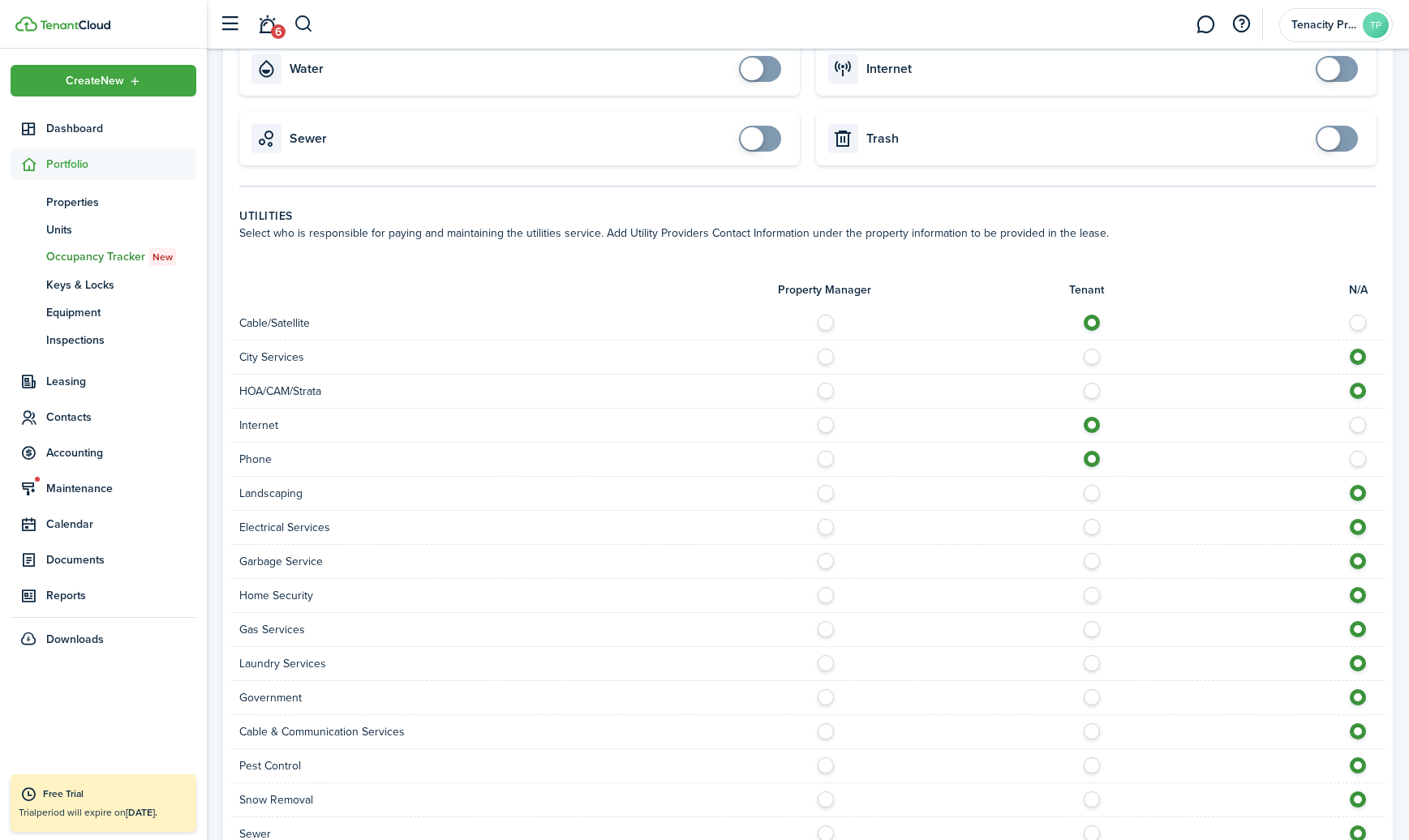
scroll to position [1050, 0]
click at [822, 491] on label at bounding box center [830, 487] width 28 height 8
radio input "true"
click at [829, 525] on label at bounding box center [830, 521] width 28 height 8
radio input "true"
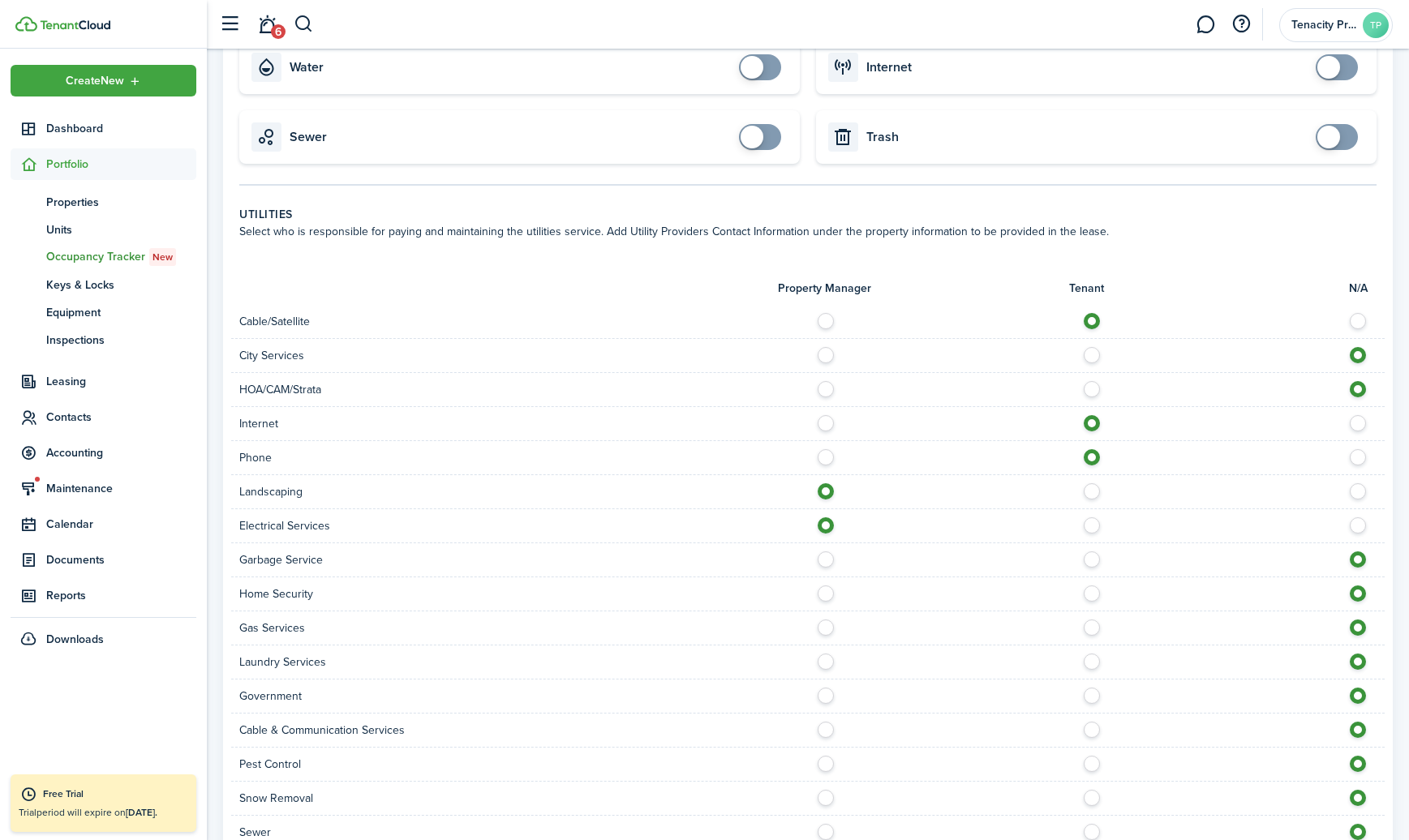
click at [829, 552] on label at bounding box center [830, 555] width 28 height 8
radio input "true"
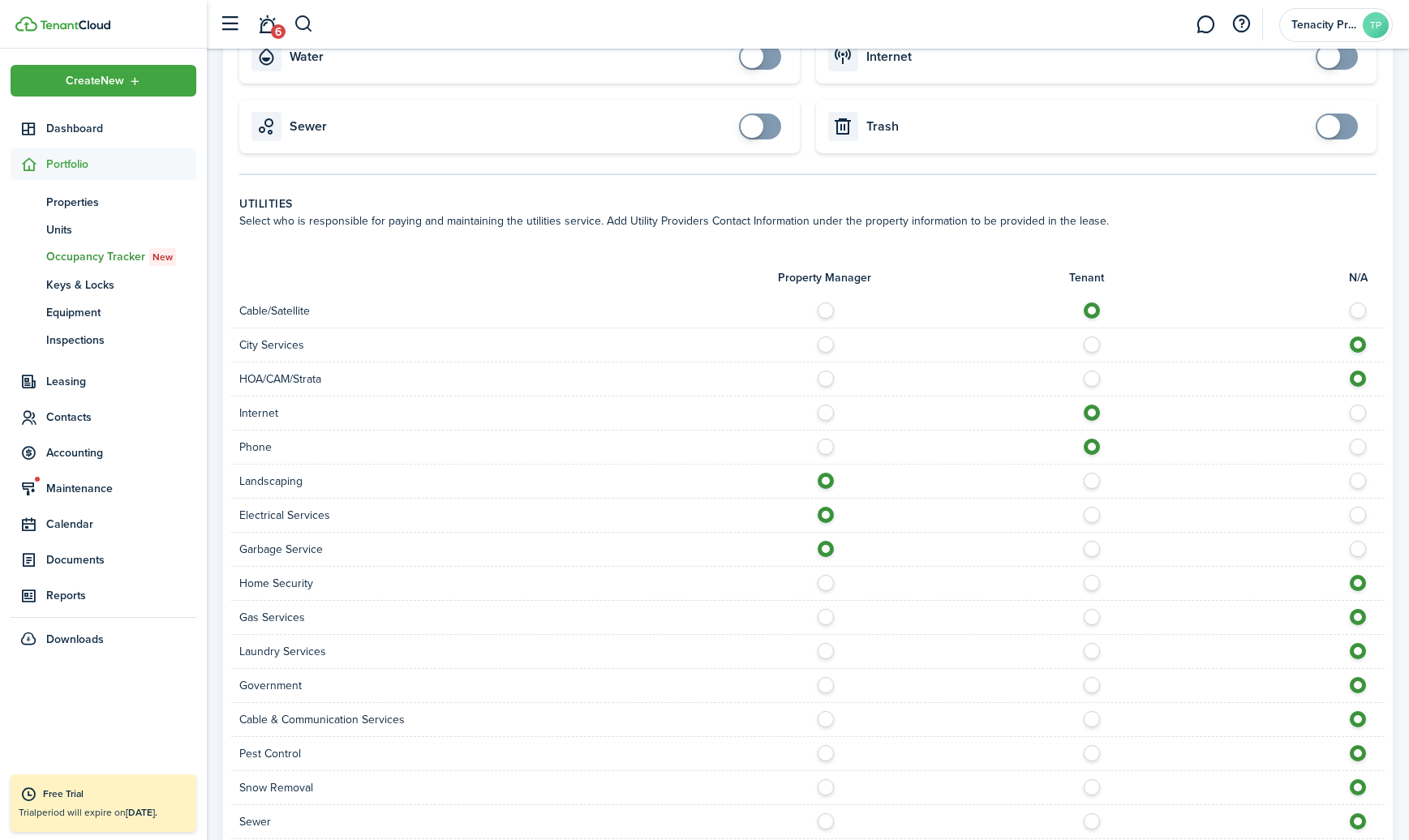
scroll to position [1063, 0]
click at [1089, 576] on label at bounding box center [1096, 577] width 28 height 8
radio input "true"
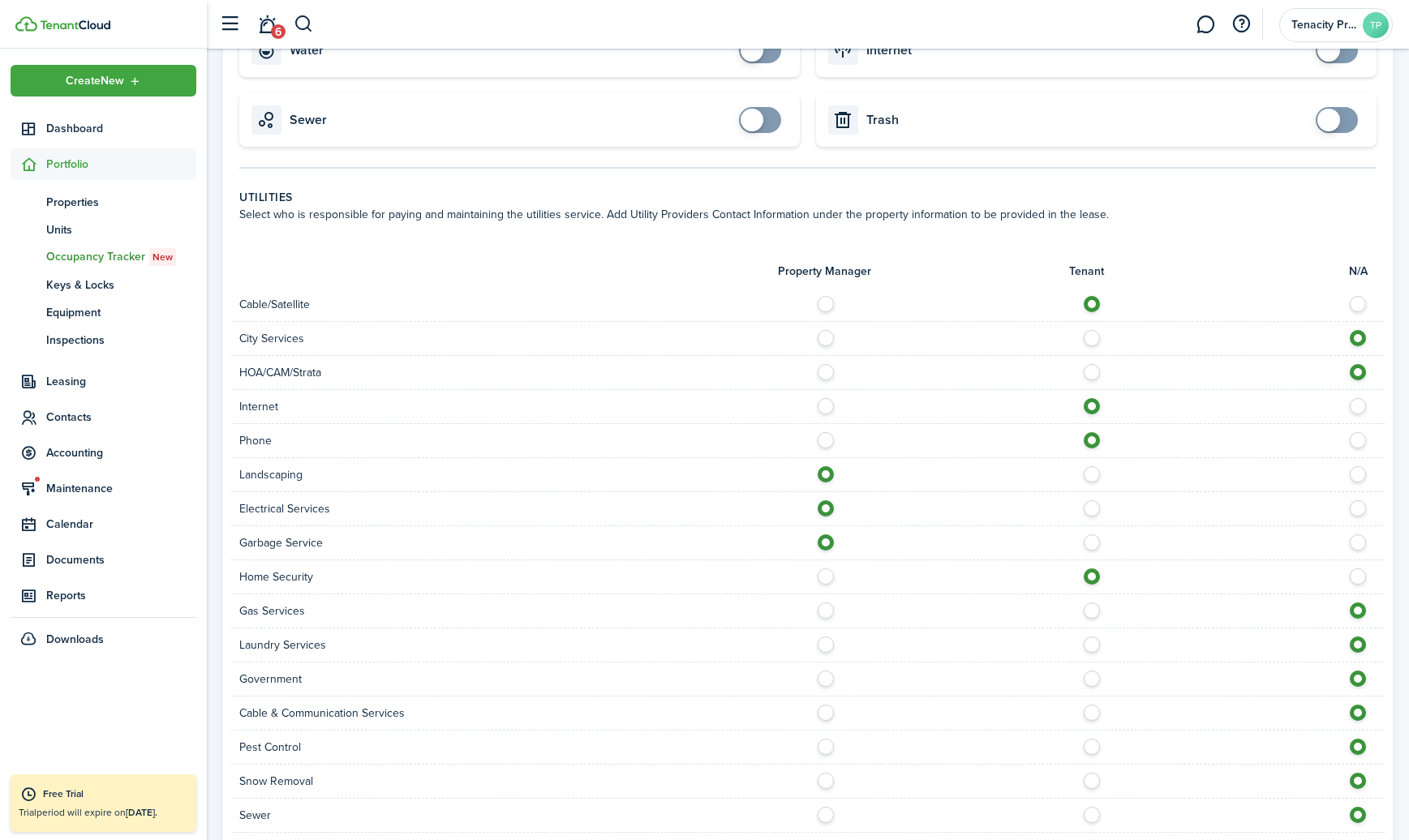
scroll to position [1068, 0]
click at [822, 609] on label at bounding box center [830, 605] width 28 height 8
radio input "true"
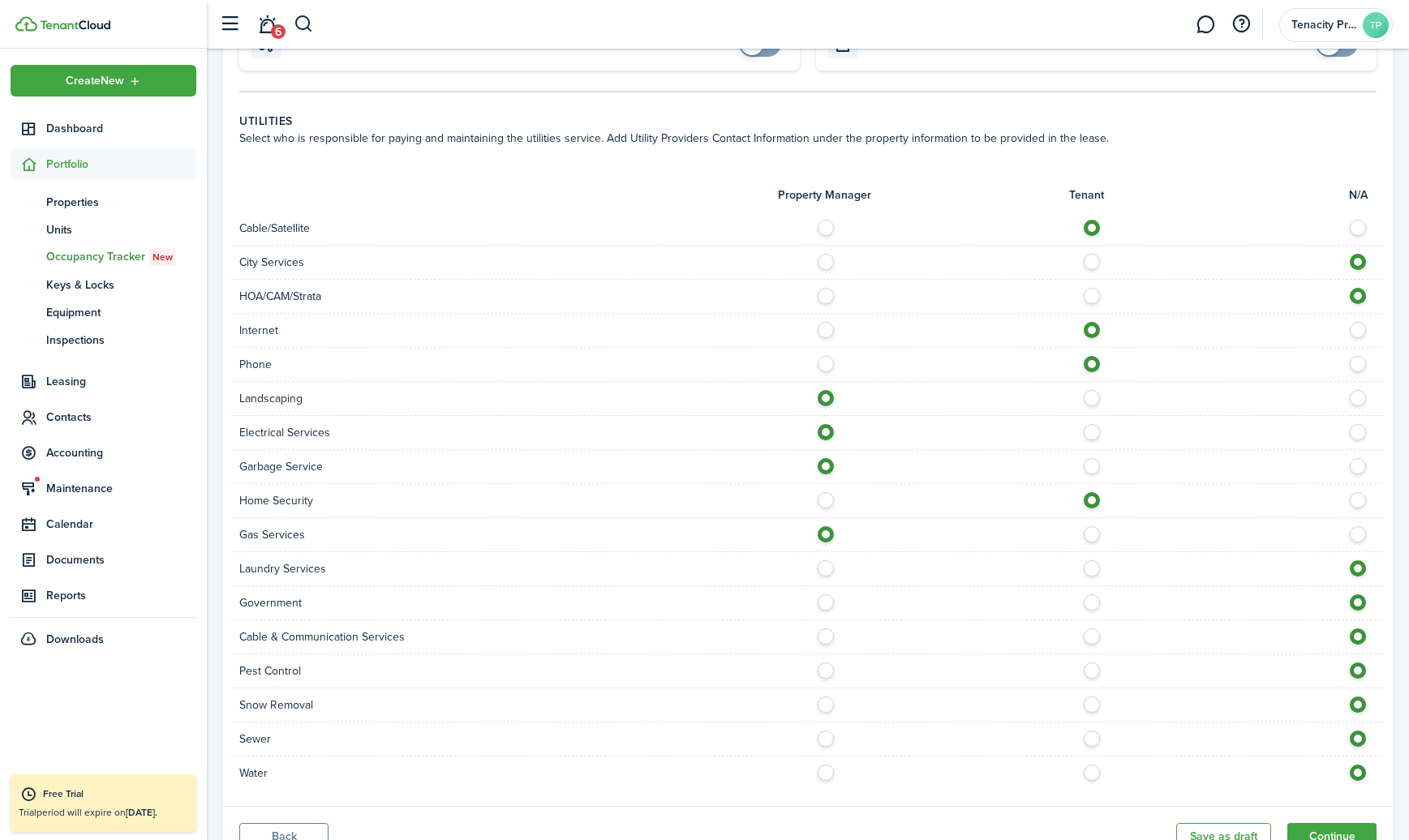
scroll to position [1145, 0]
click at [1093, 635] on label at bounding box center [1096, 631] width 28 height 8
radio input "true"
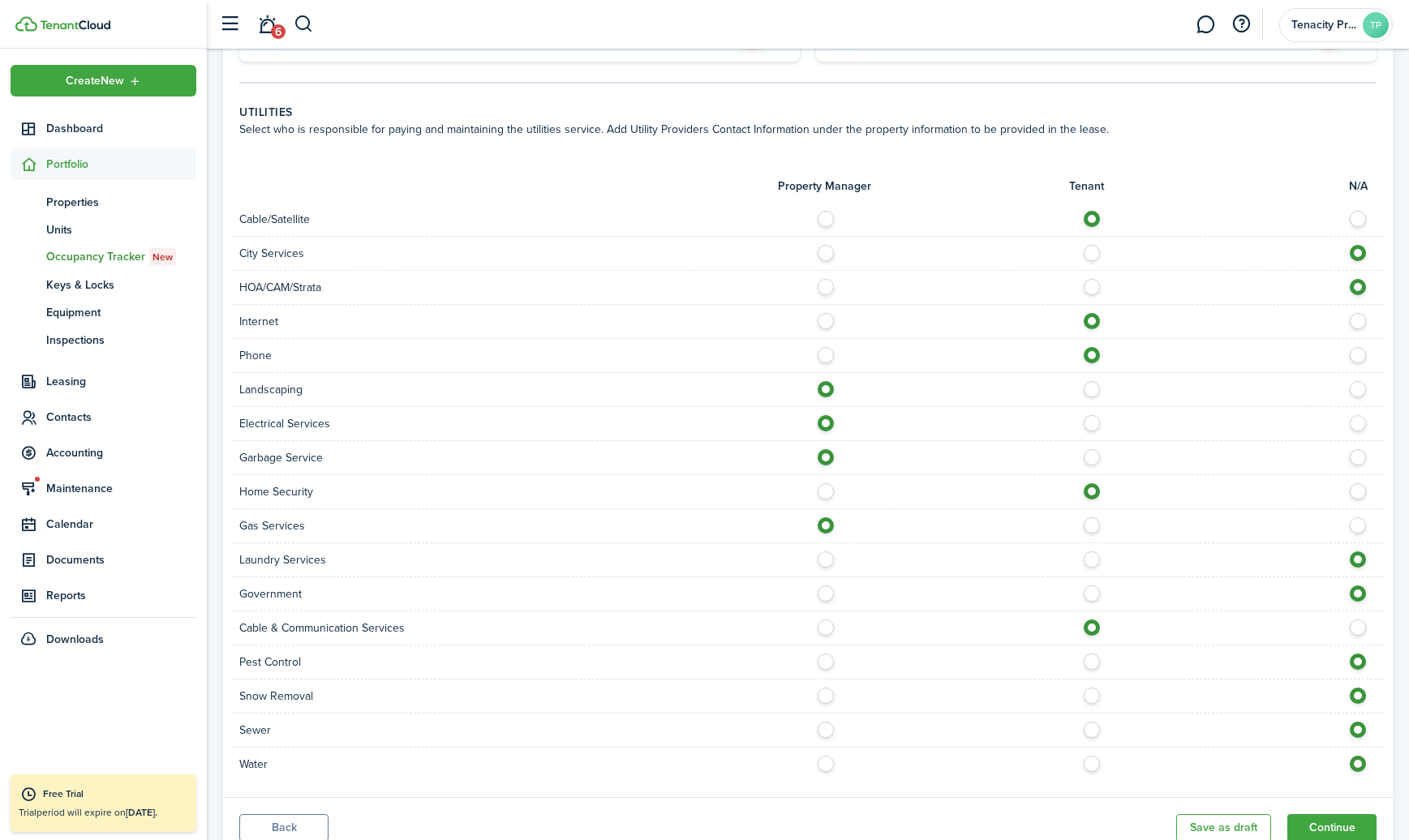
scroll to position [1154, 0]
click at [828, 658] on label at bounding box center [830, 655] width 28 height 8
radio input "true"
click at [830, 693] on label at bounding box center [830, 690] width 28 height 8
radio input "true"
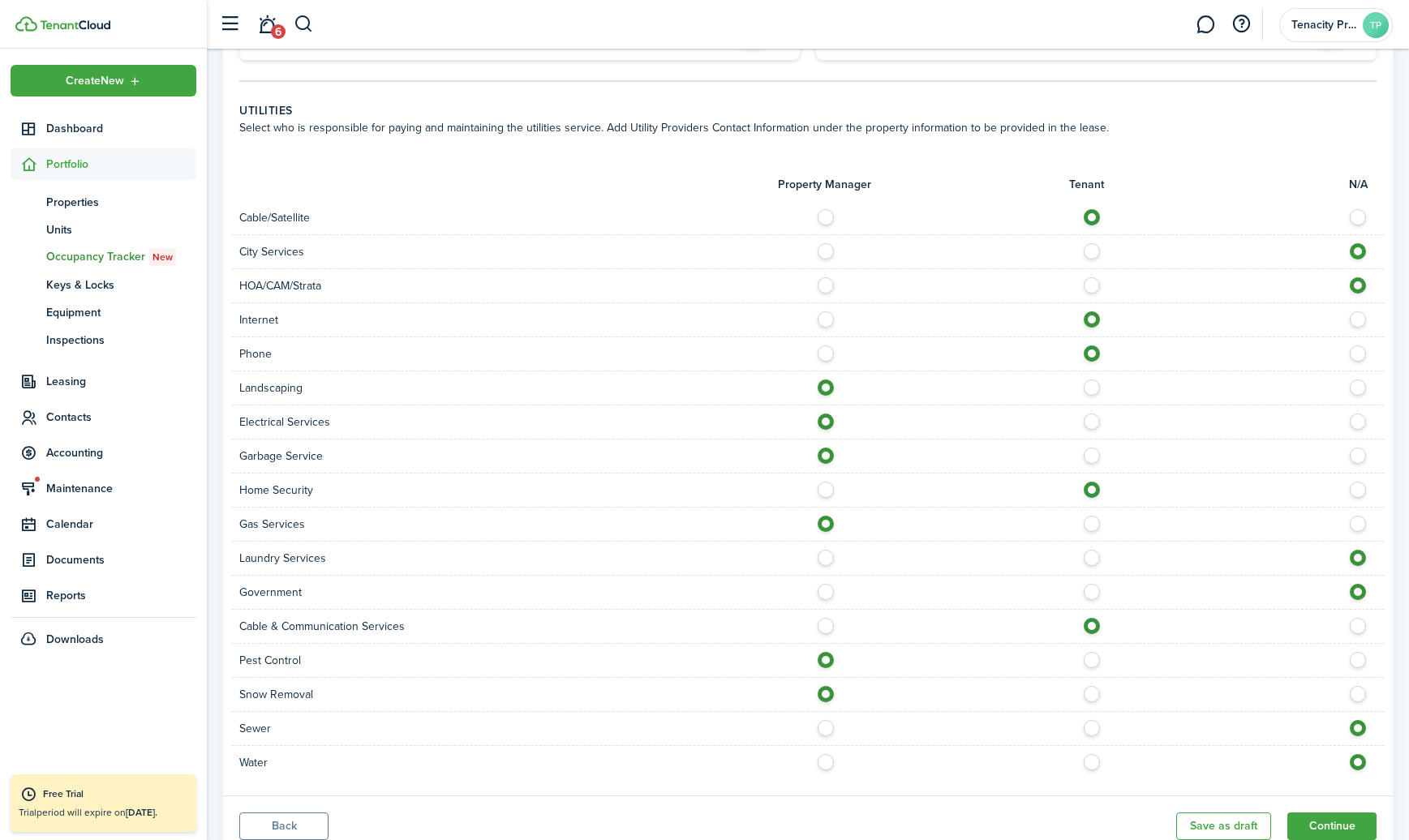
click at [828, 726] on label at bounding box center [830, 723] width 28 height 8
radio input "true"
click at [829, 762] on label at bounding box center [830, 758] width 28 height 8
radio input "true"
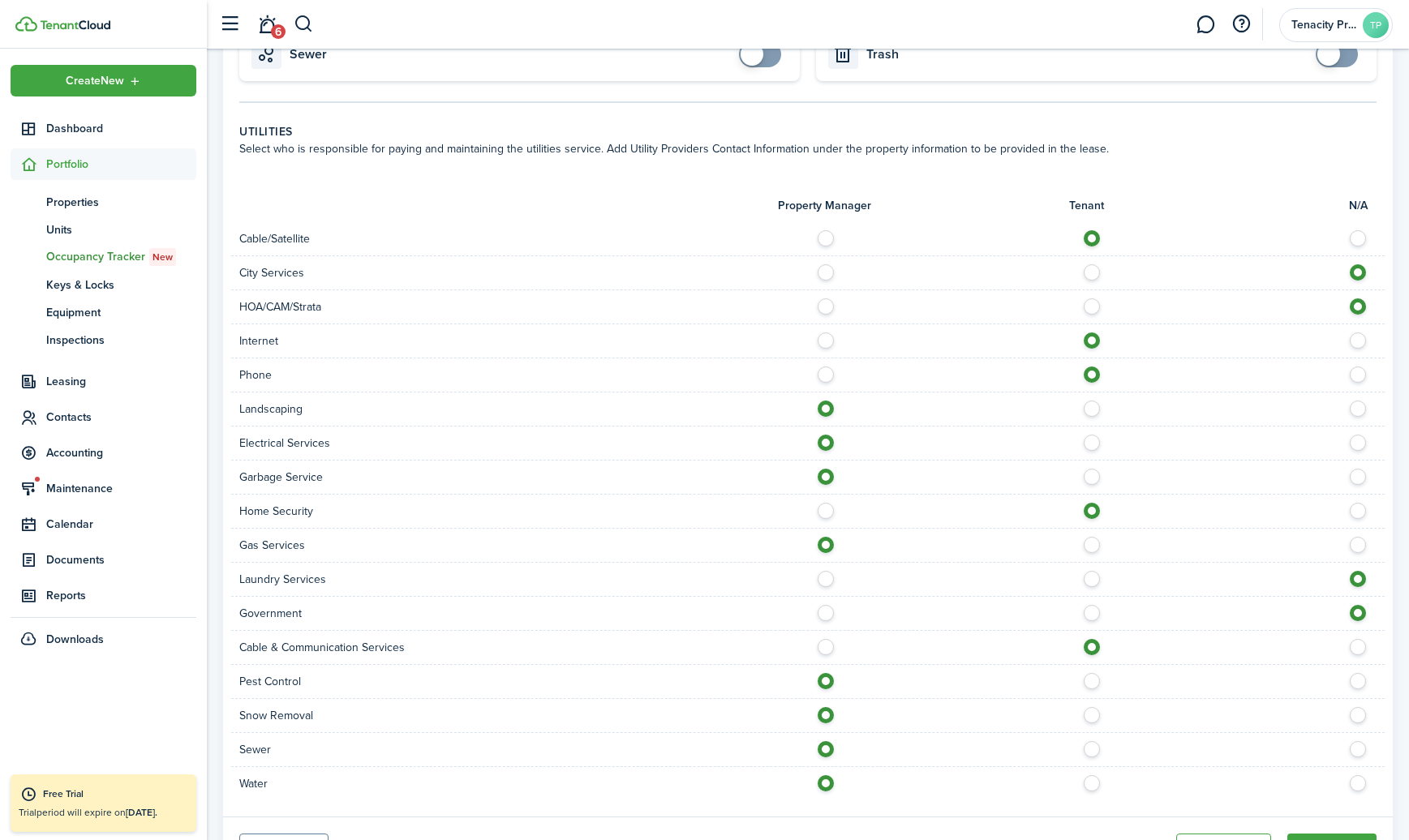
scroll to position [1215, 0]
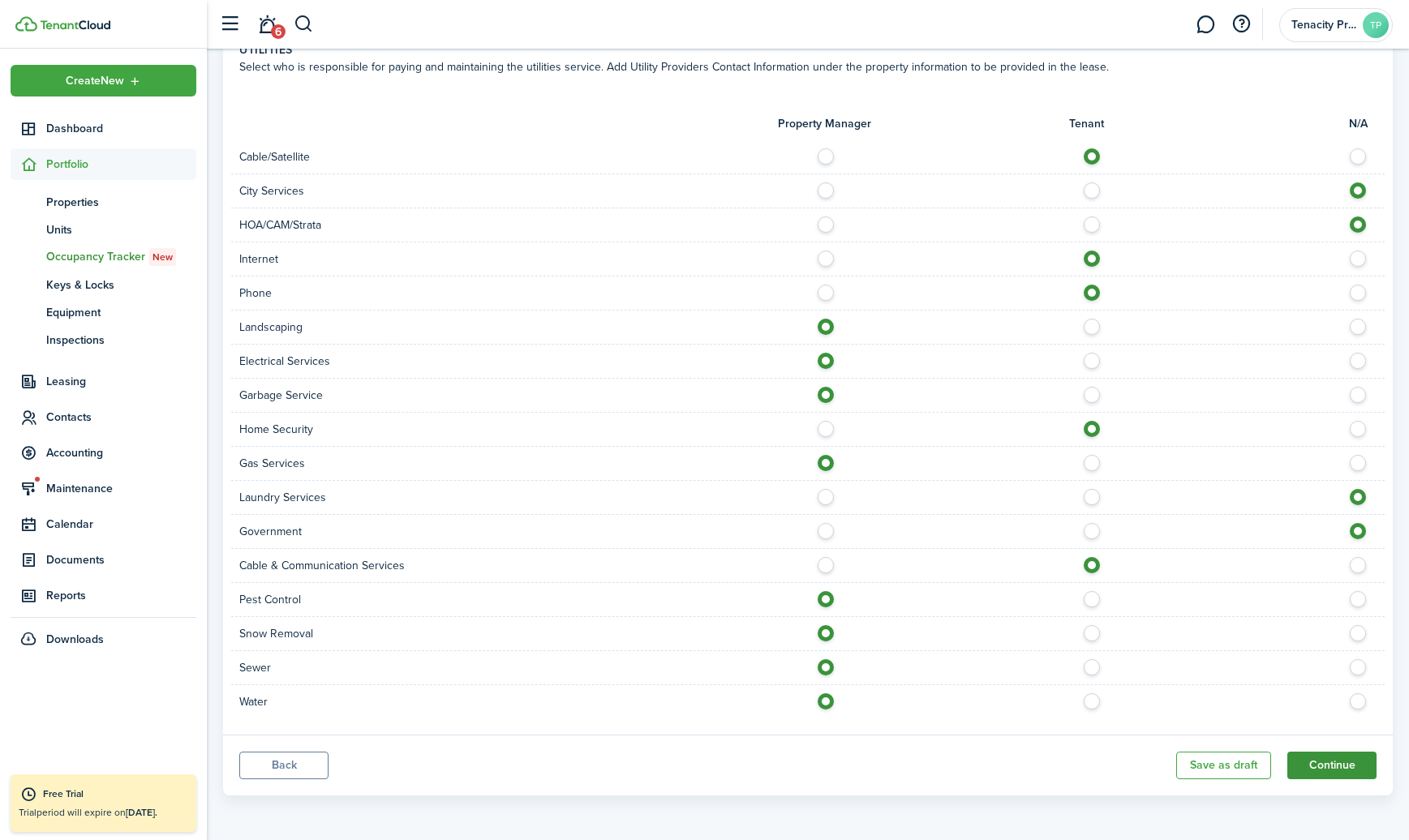
click at [1359, 768] on button "Continue" at bounding box center [1331, 765] width 89 height 27
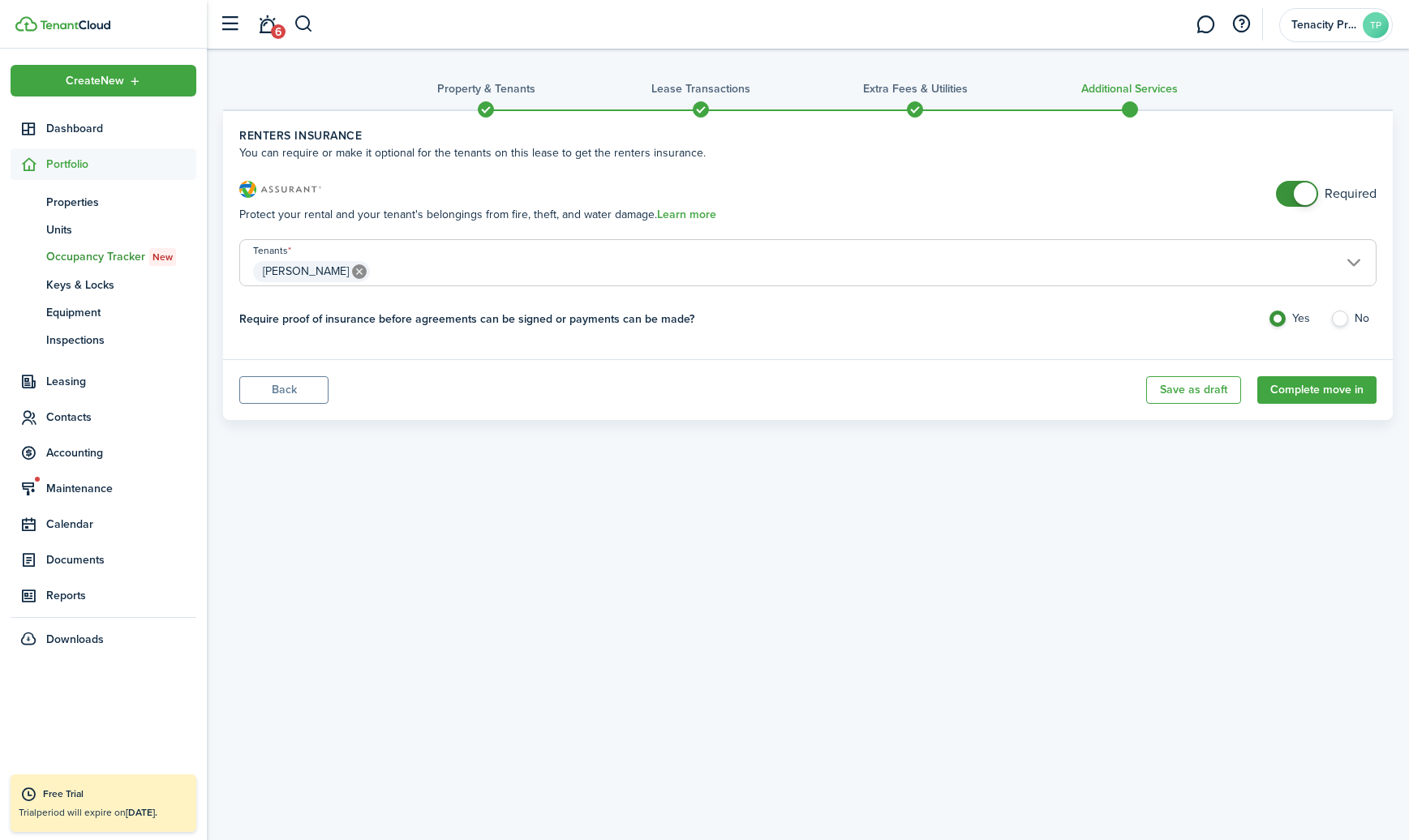
click at [1341, 318] on label "No" at bounding box center [1353, 323] width 46 height 25
radio input "false"
radio input "true"
click at [1317, 390] on button "Complete move in" at bounding box center [1316, 390] width 119 height 27
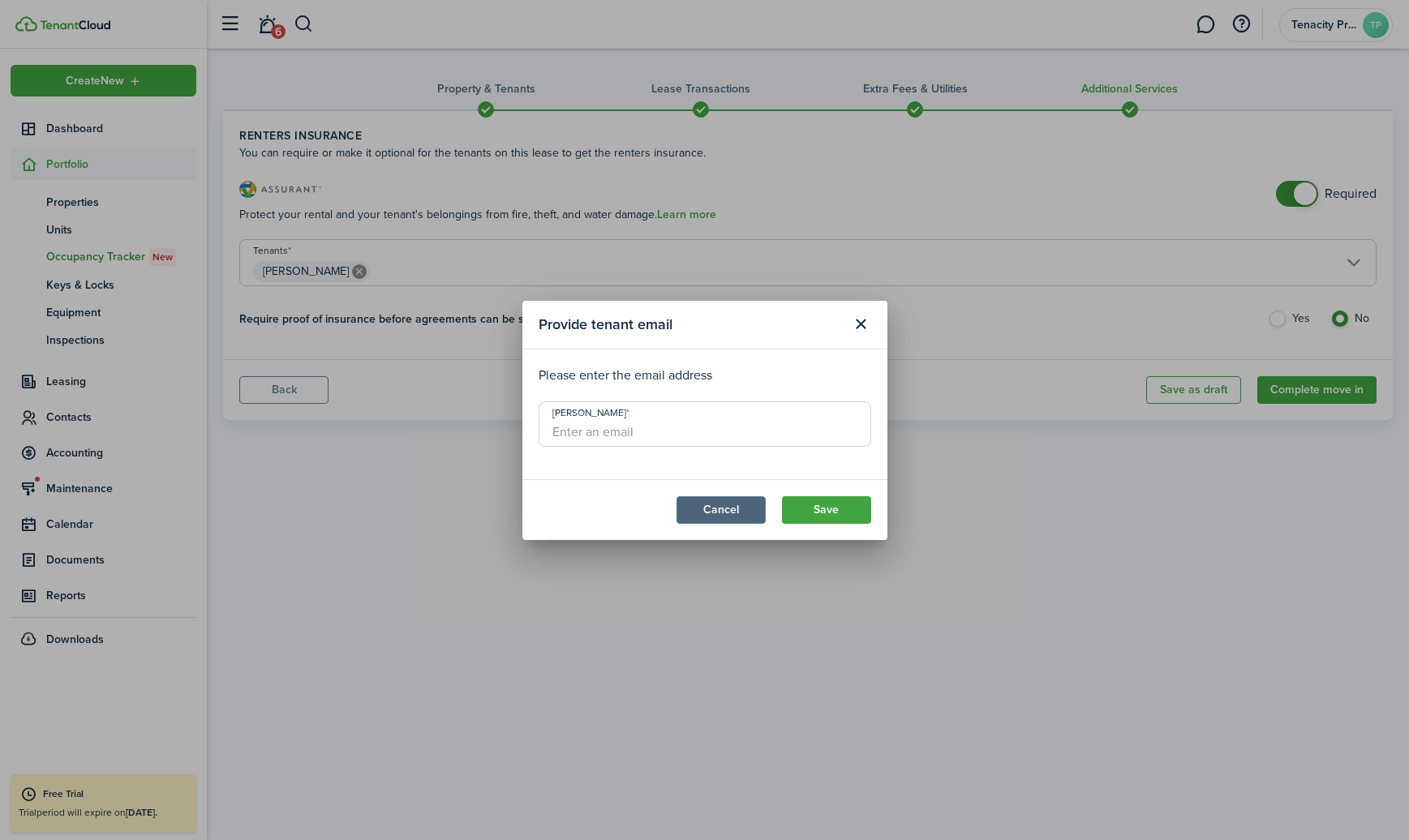
click at [737, 503] on button "Cancel" at bounding box center [721, 510] width 89 height 27
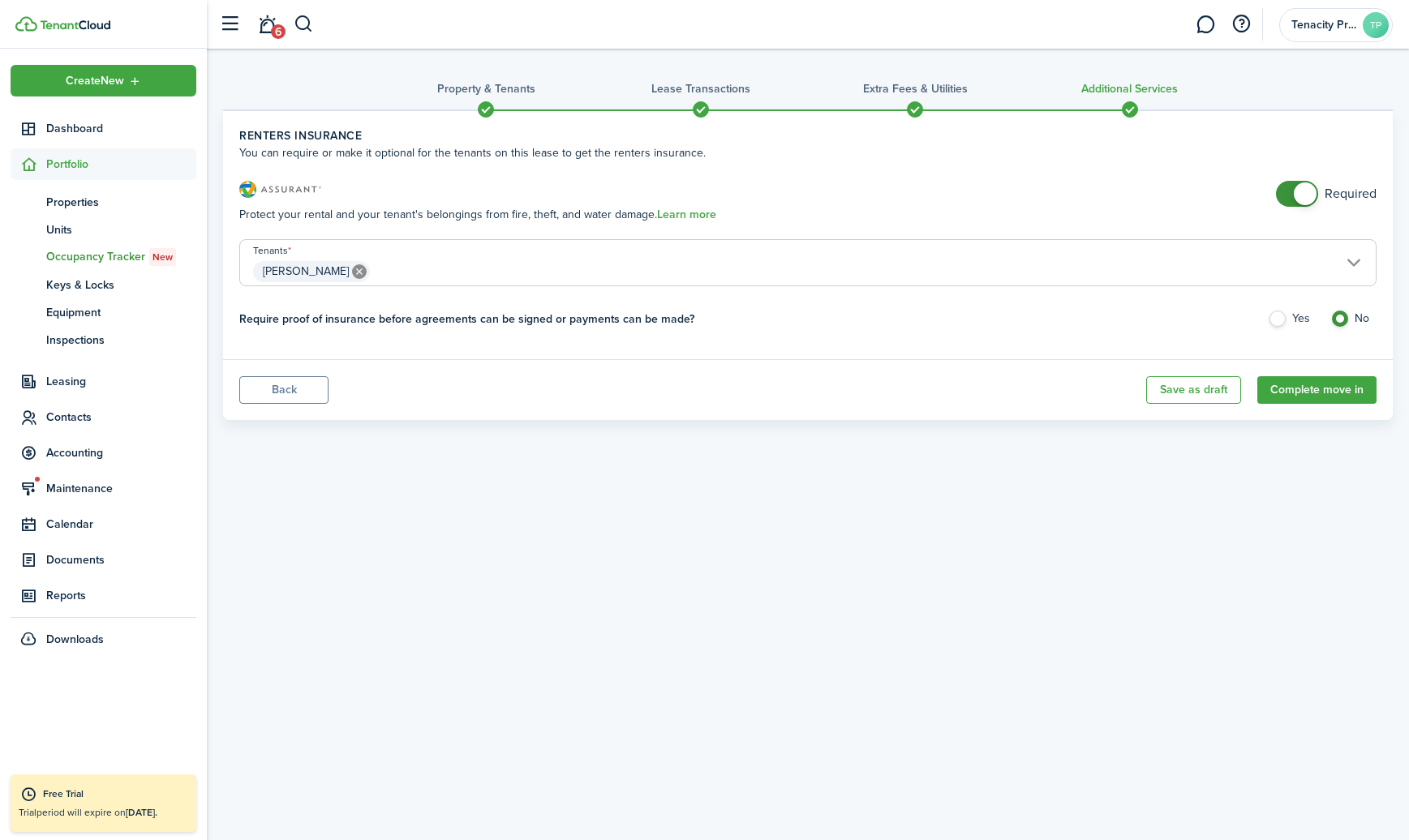
click at [489, 111] on span at bounding box center [486, 110] width 25 height 25
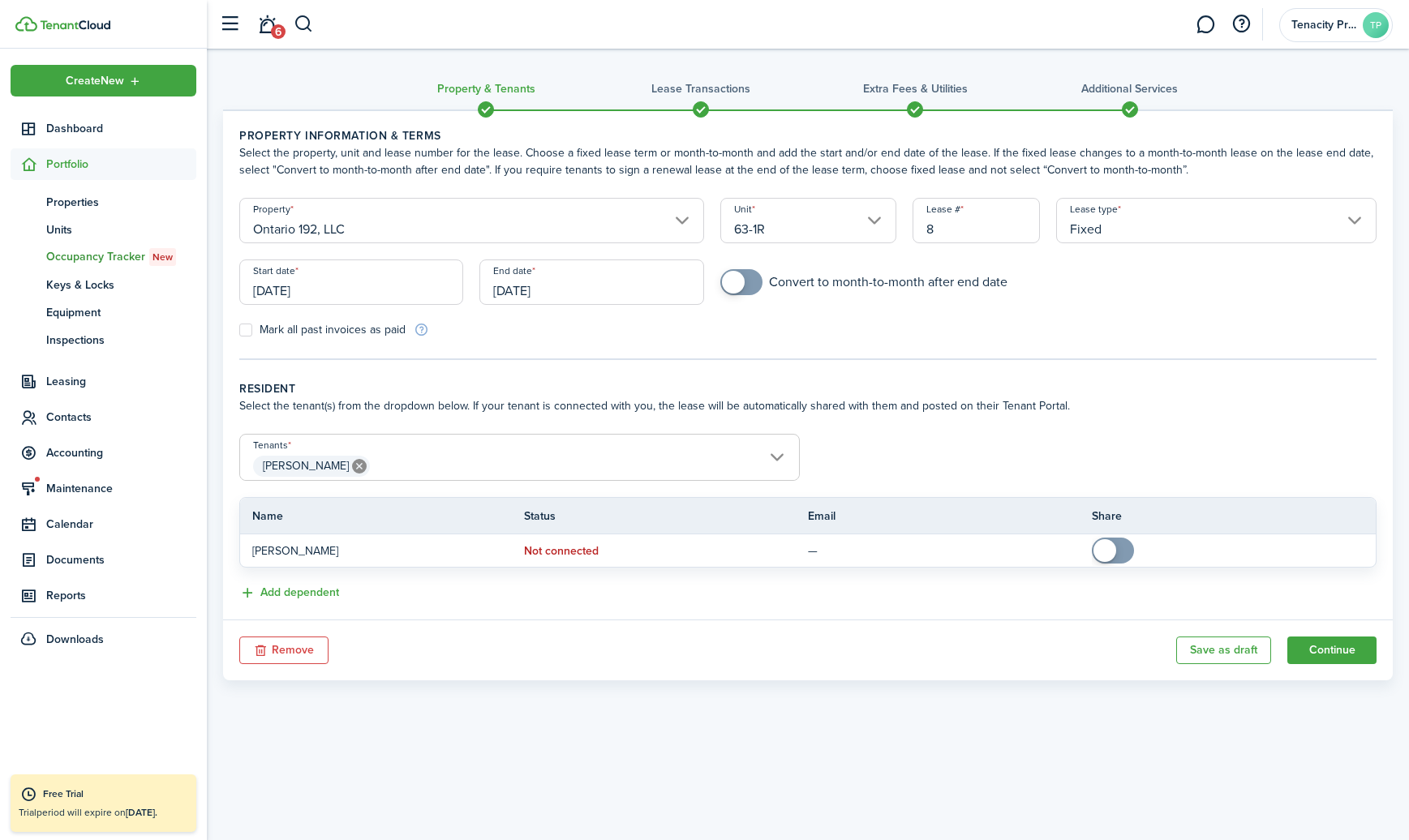
click at [1130, 110] on span at bounding box center [1130, 110] width 25 height 25
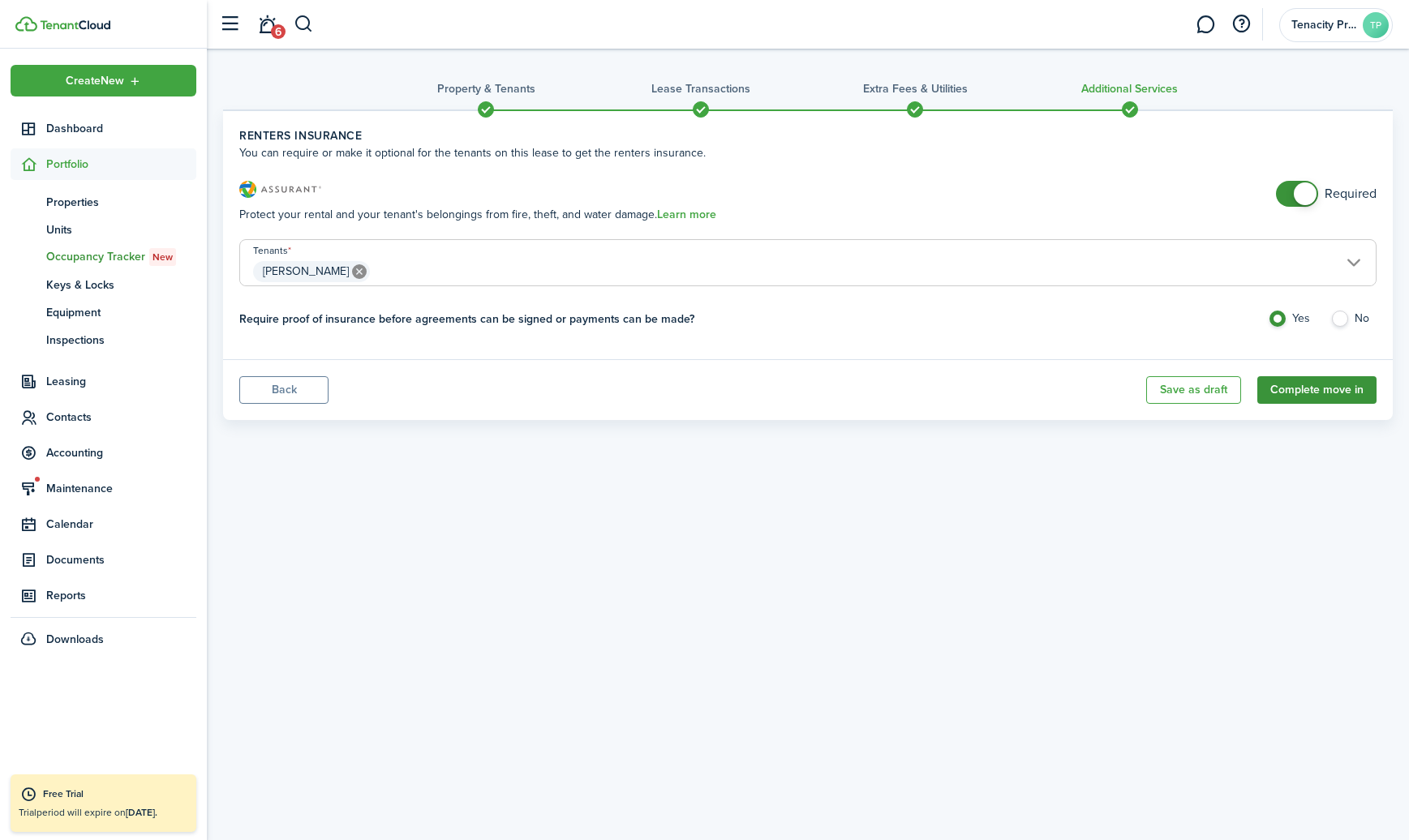
click at [1292, 390] on button "Complete move in" at bounding box center [1316, 390] width 119 height 27
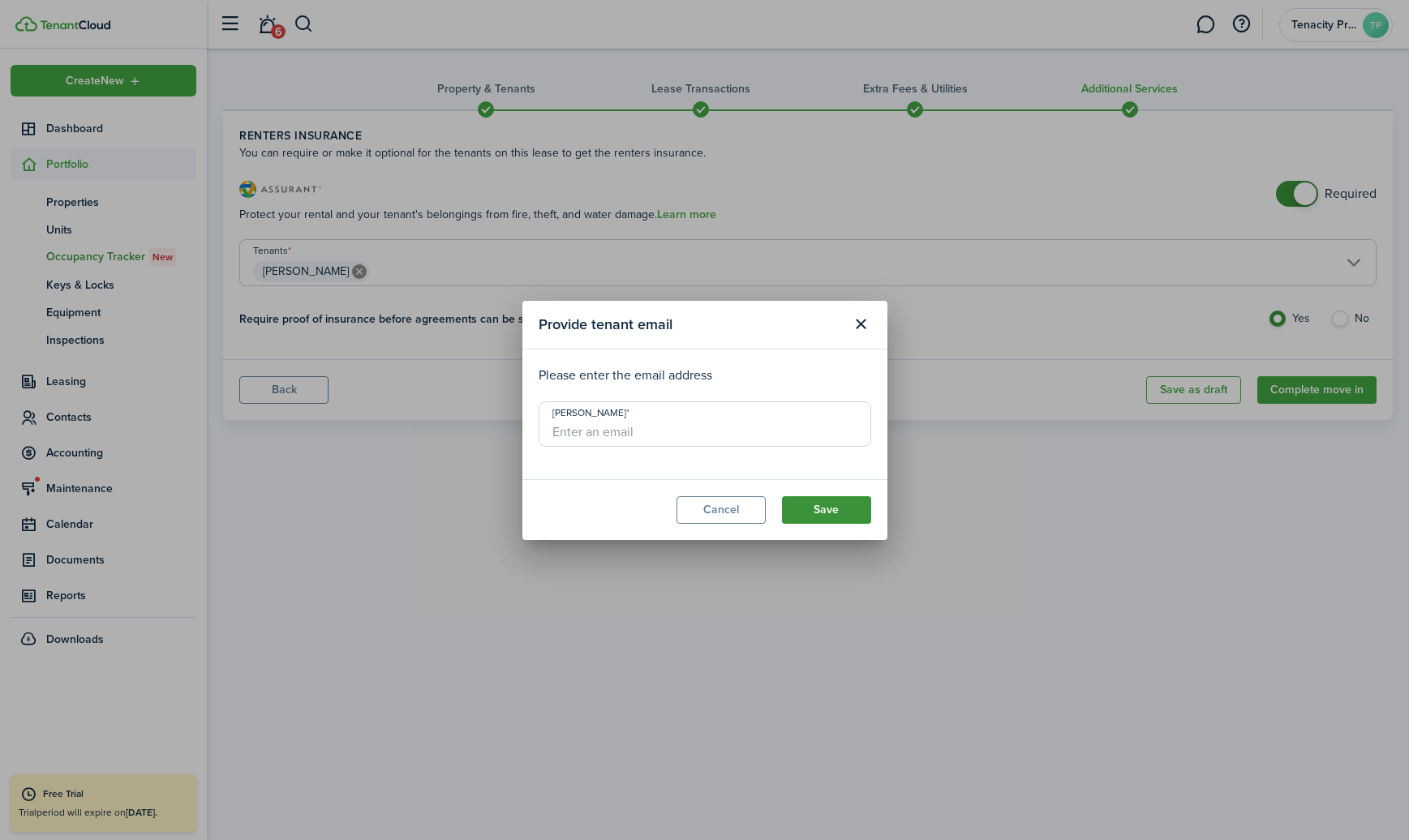
click at [837, 502] on button "Save" at bounding box center [826, 510] width 89 height 27
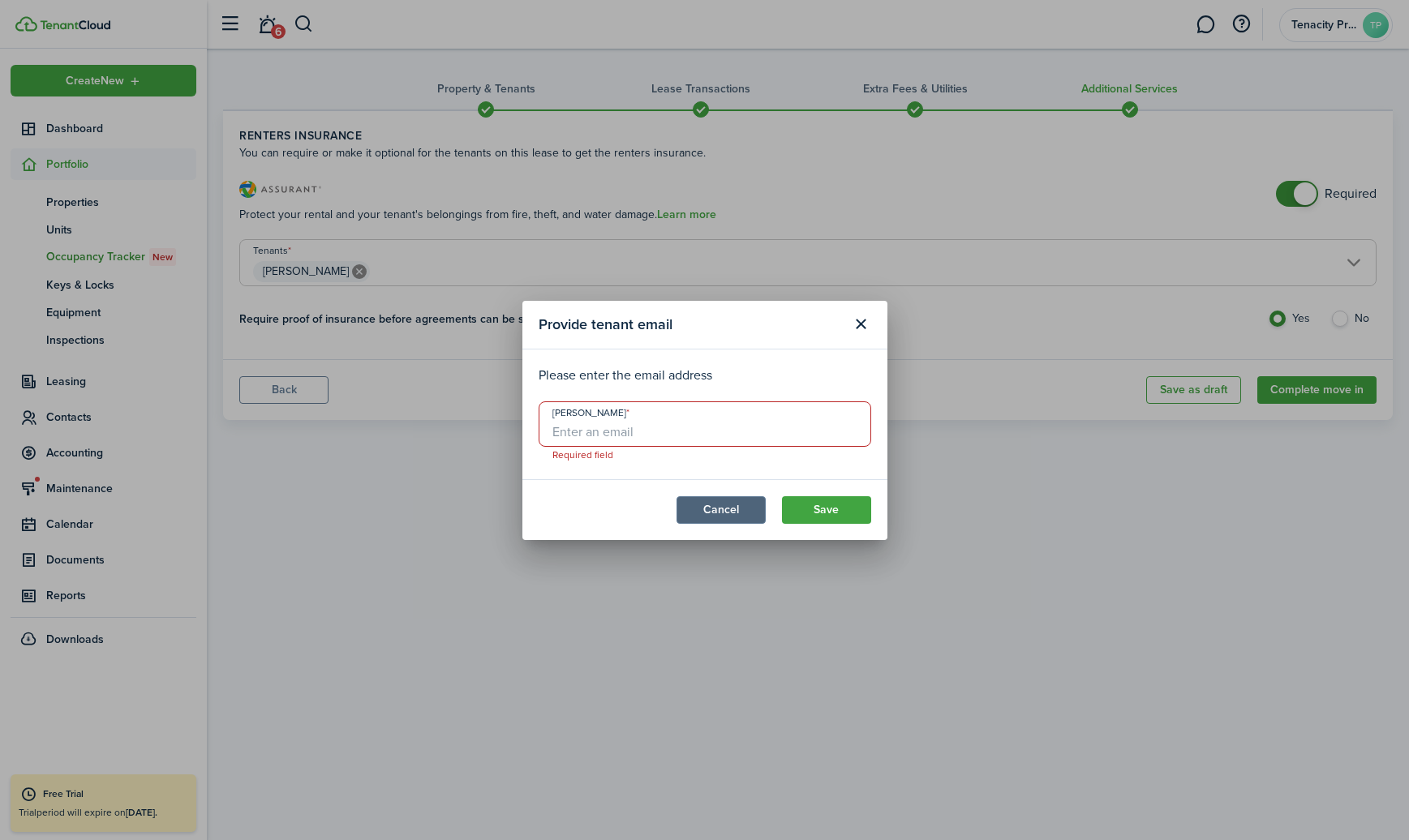
click at [743, 503] on button "Cancel" at bounding box center [721, 510] width 89 height 27
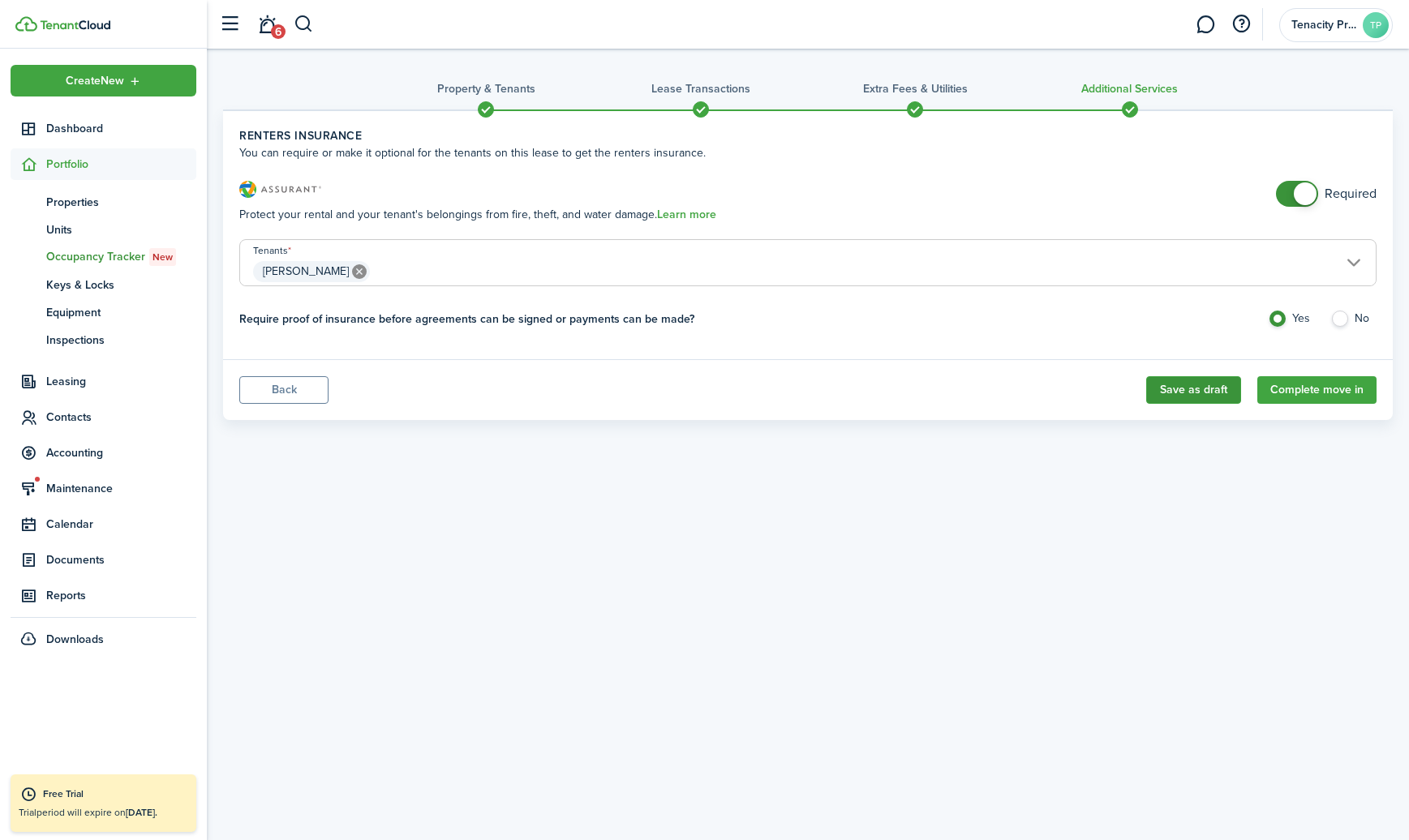
click at [1167, 384] on button "Save as draft" at bounding box center [1193, 390] width 95 height 27
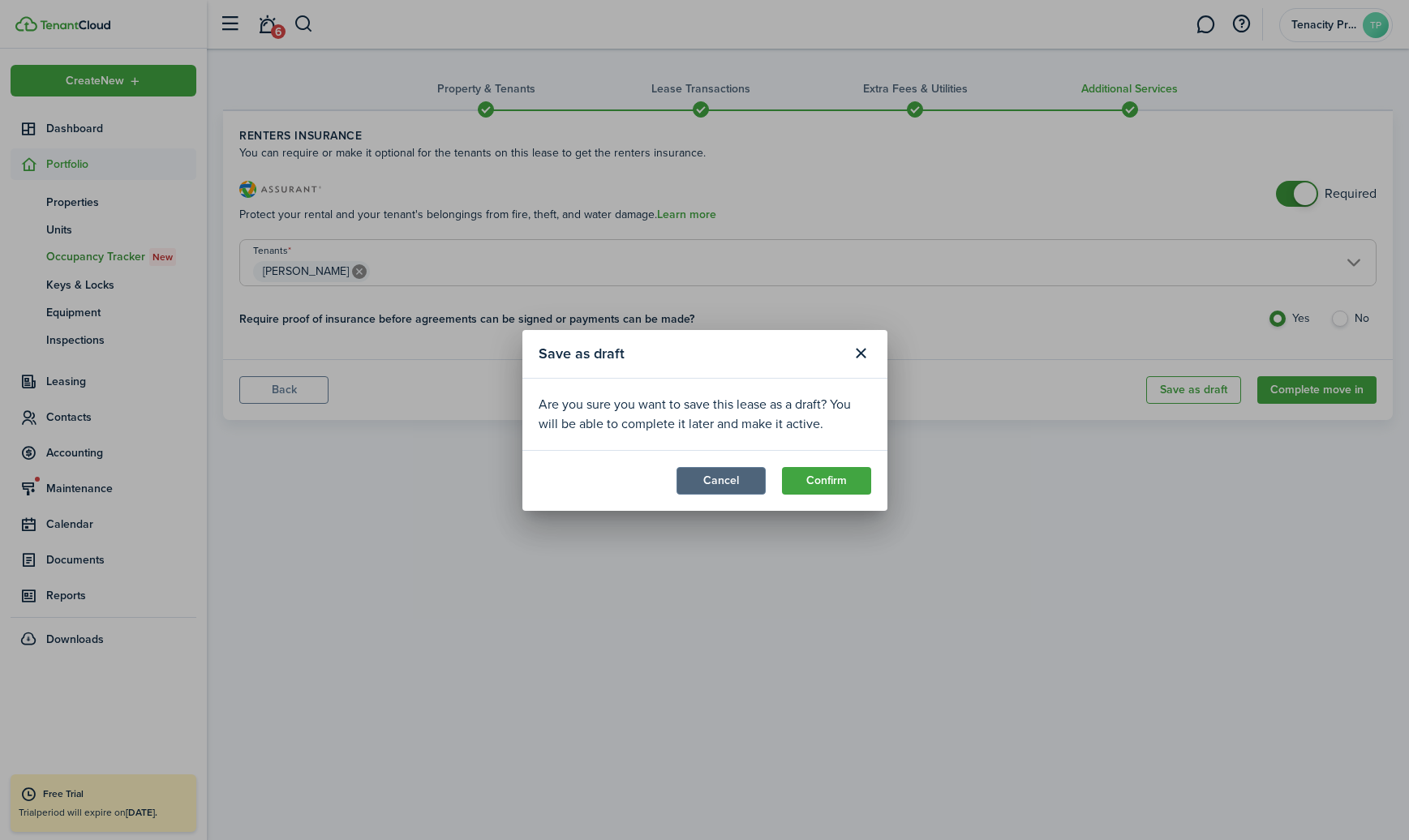
click at [732, 484] on button "Cancel" at bounding box center [721, 481] width 89 height 27
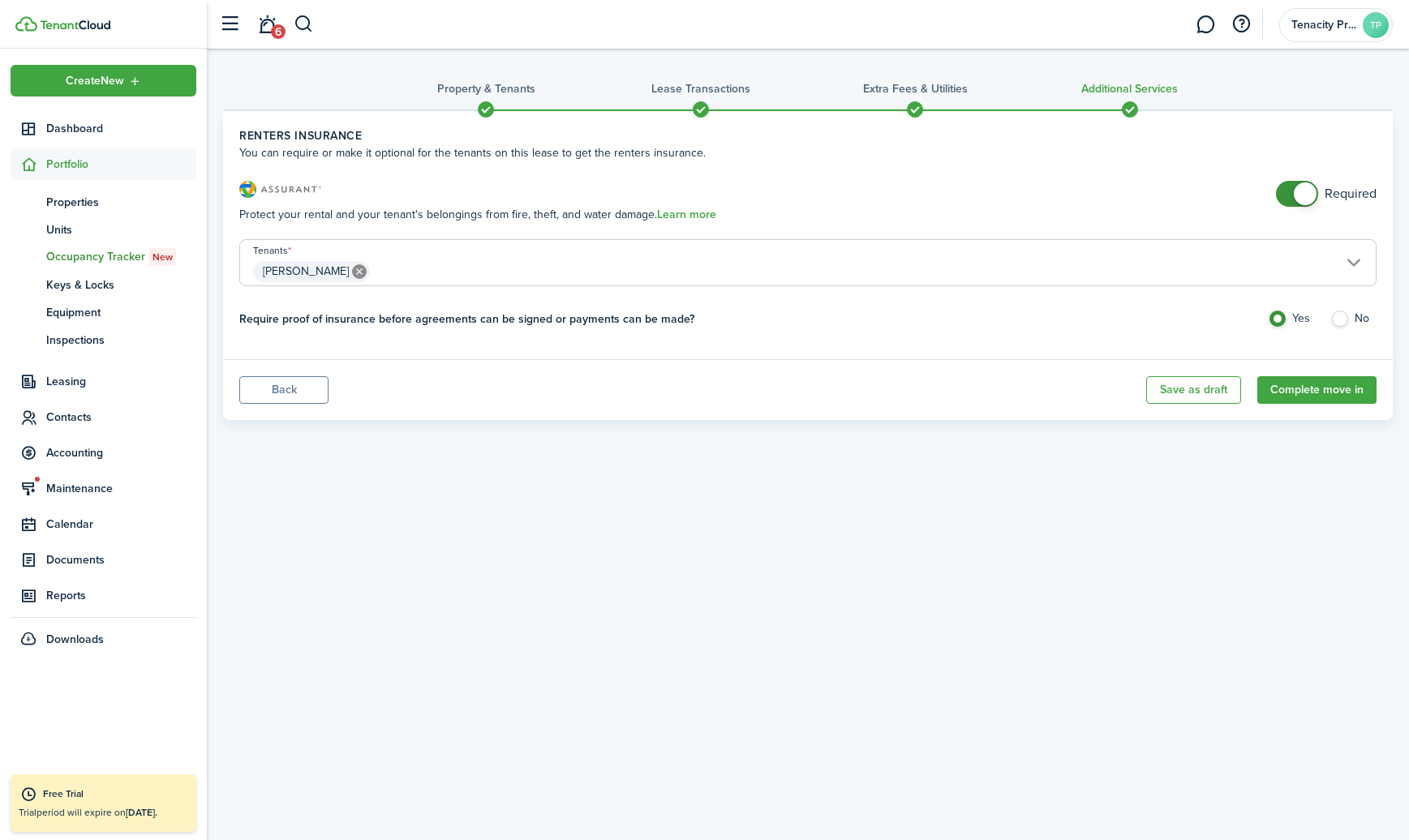
click at [493, 105] on span at bounding box center [486, 110] width 25 height 25
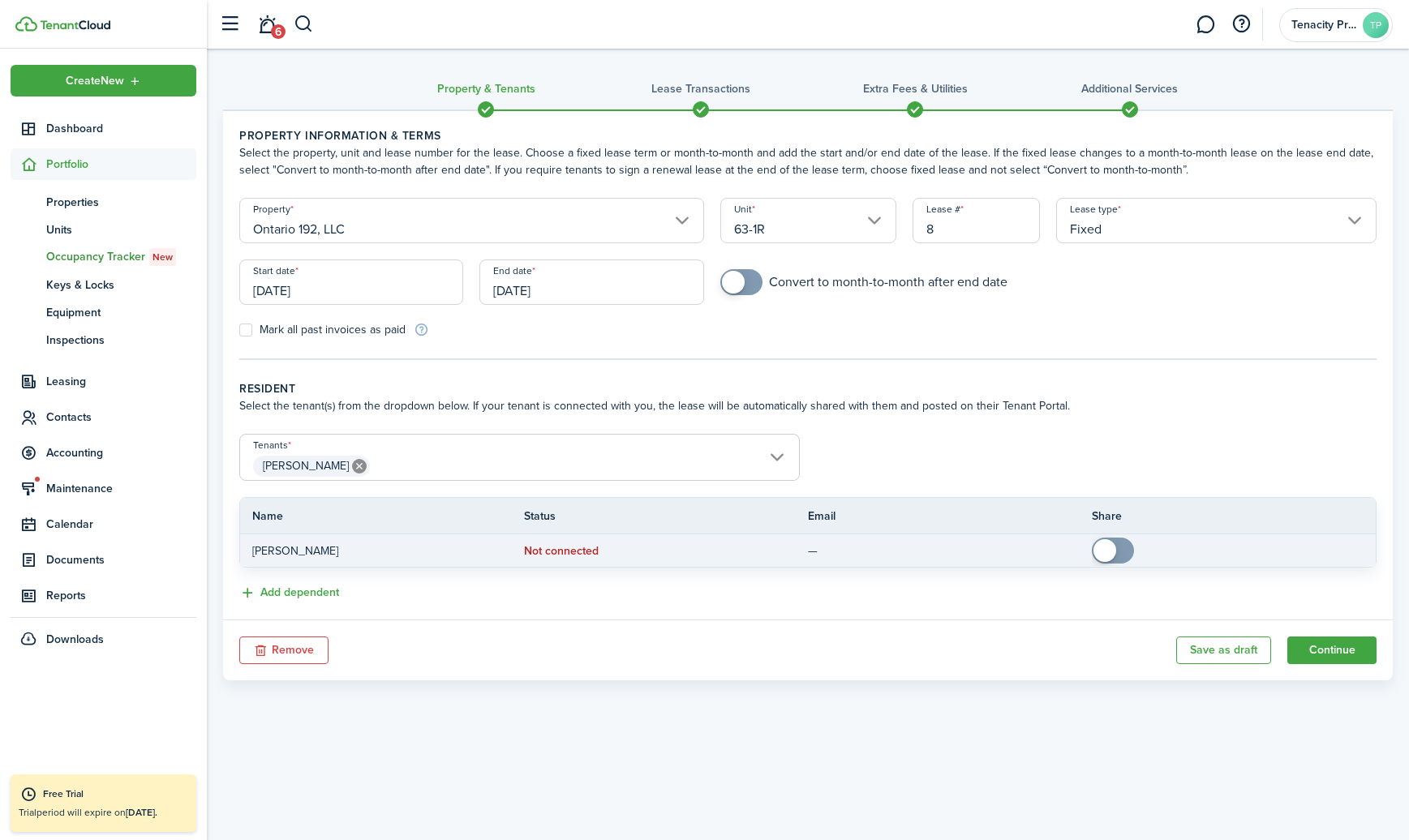
click at [1104, 546] on span at bounding box center [1104, 550] width 23 height 23
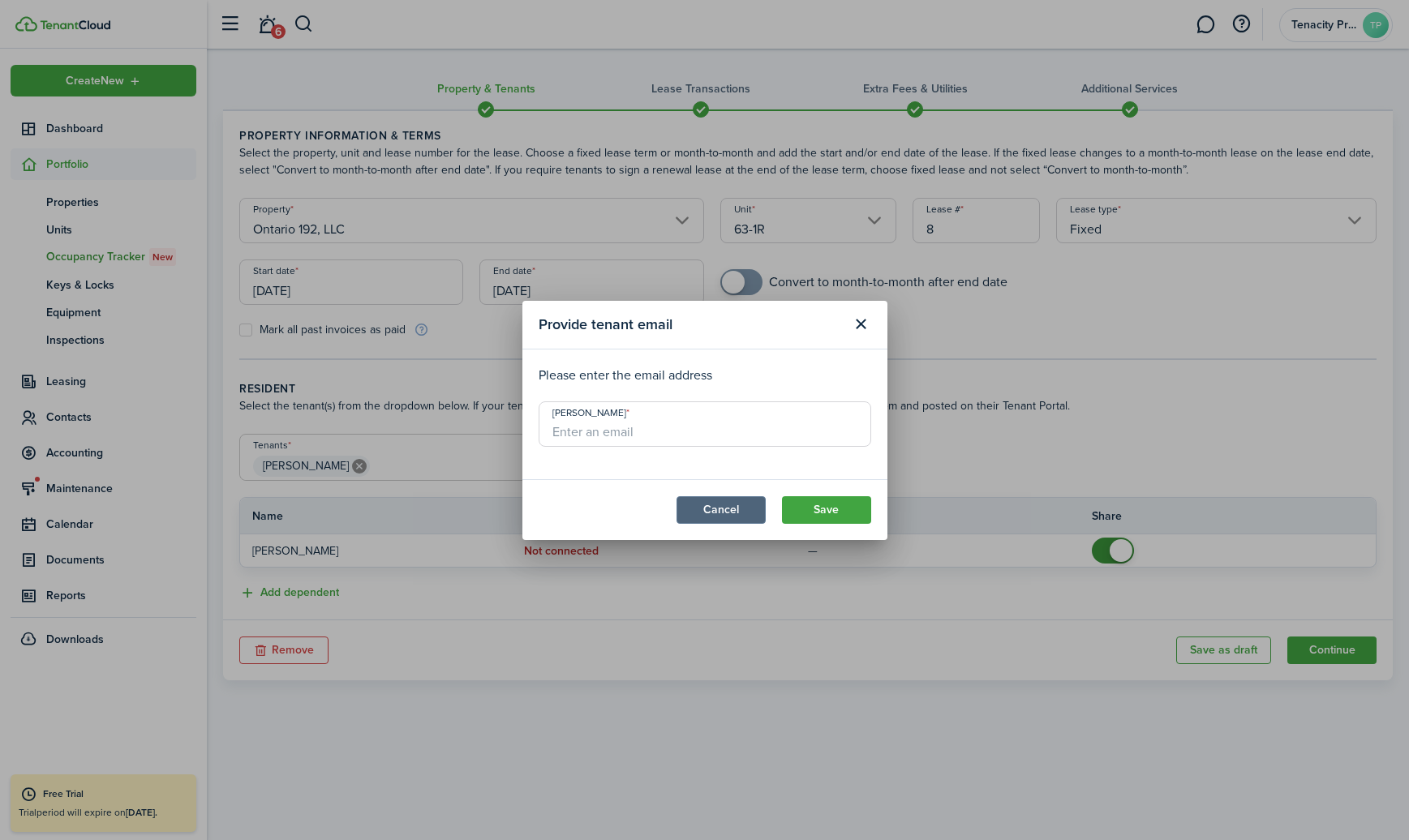
click at [756, 518] on button "Cancel" at bounding box center [721, 510] width 89 height 27
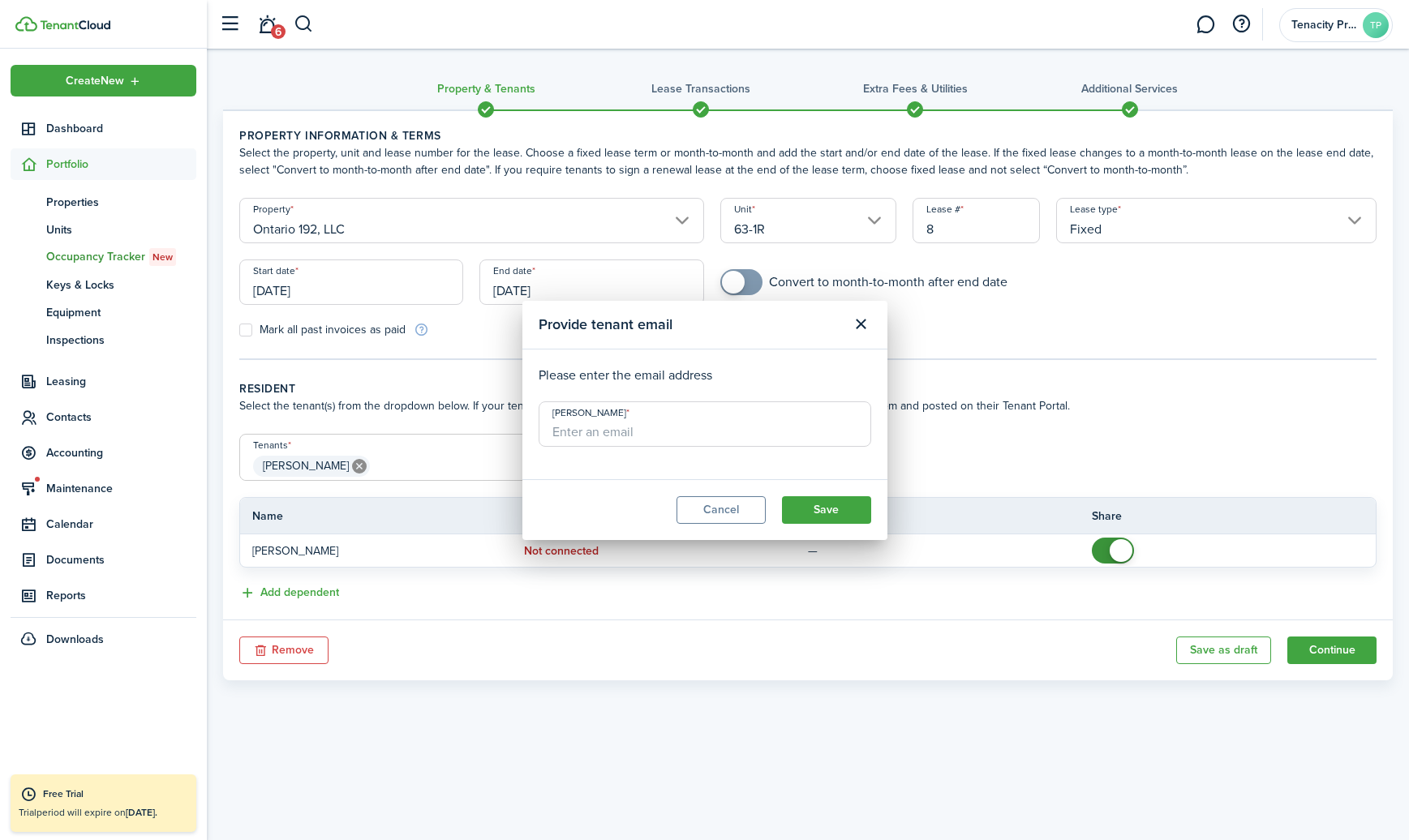
checkbox input "false"
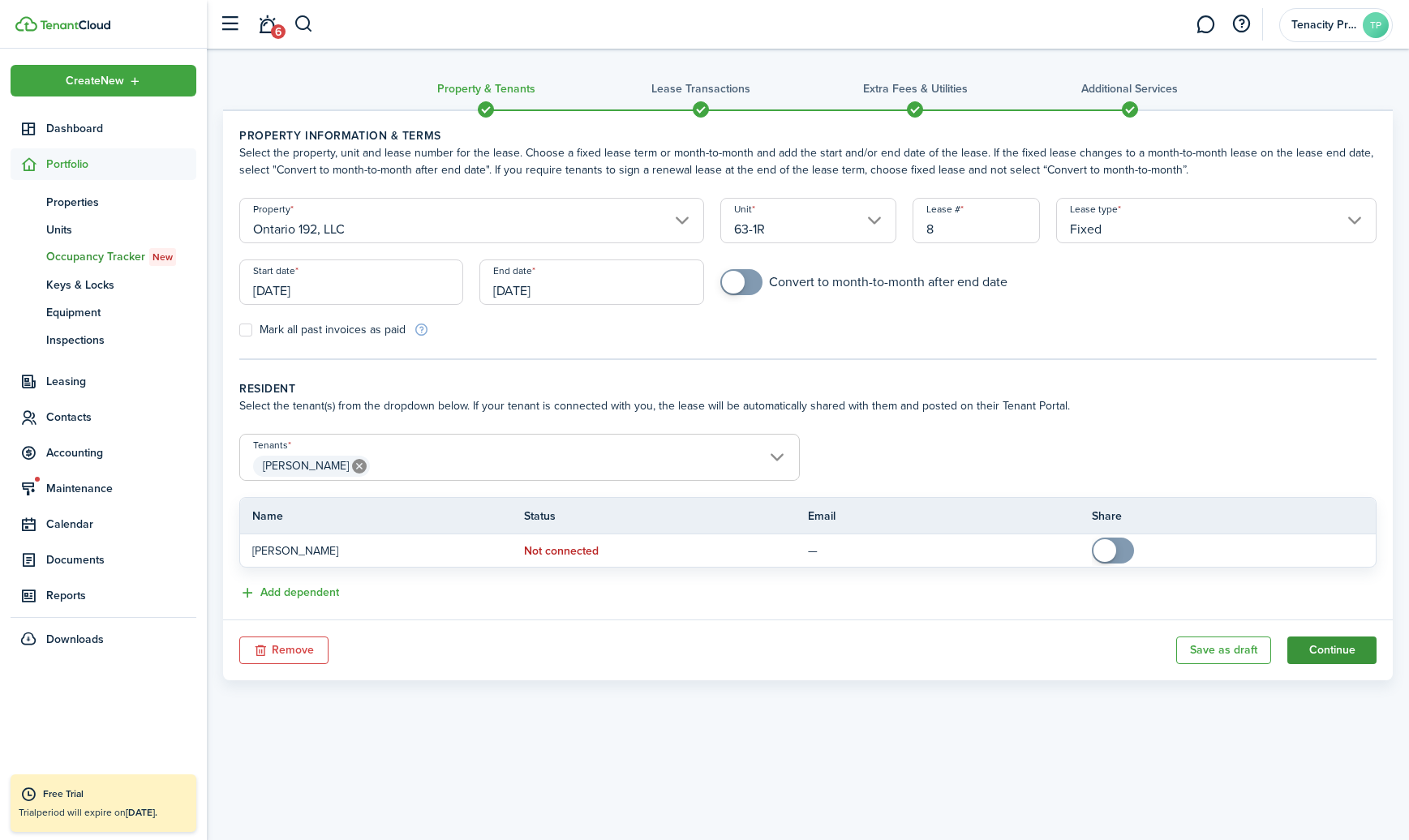
click at [1326, 647] on button "Continue" at bounding box center [1331, 650] width 89 height 27
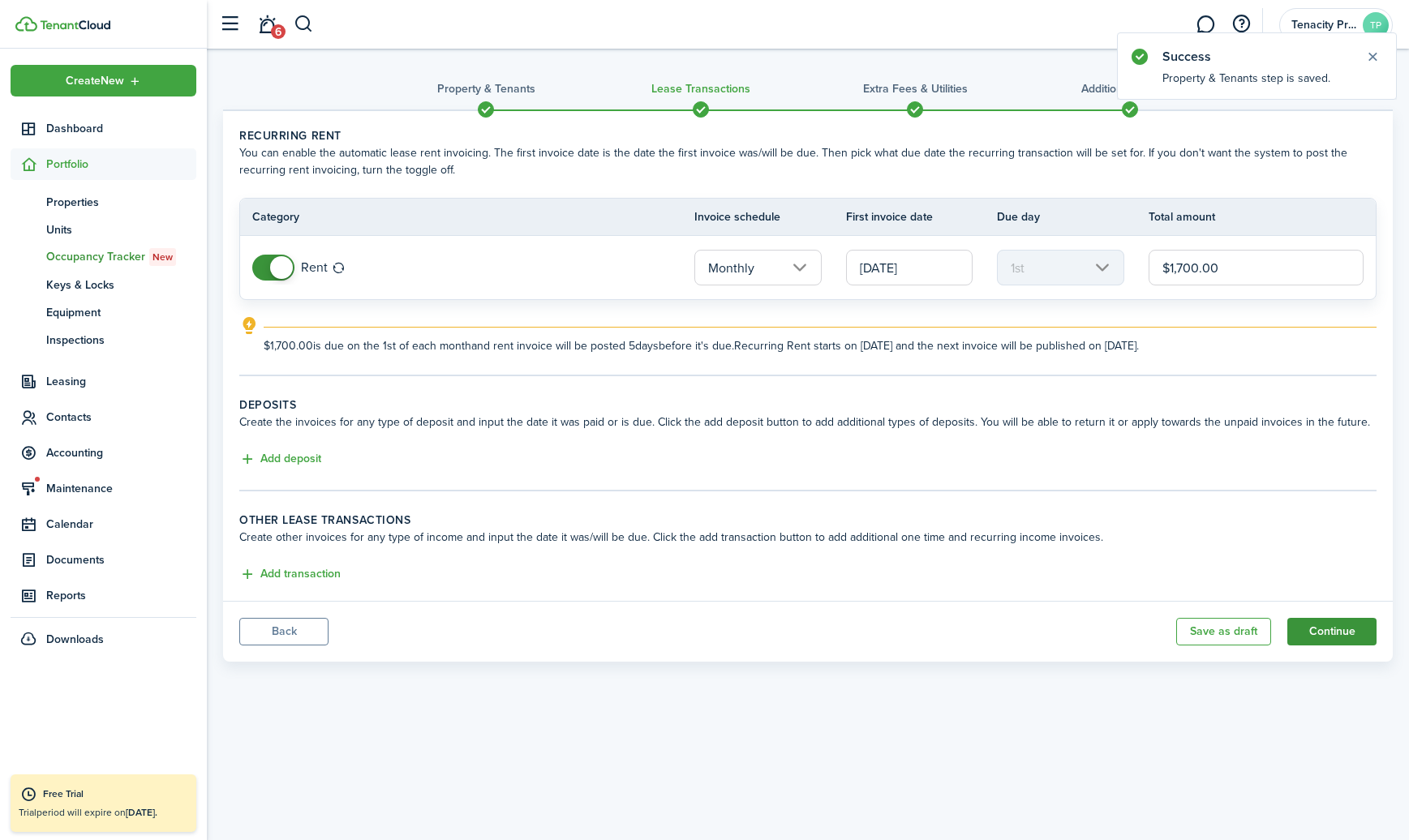
click at [1328, 628] on button "Continue" at bounding box center [1331, 632] width 89 height 27
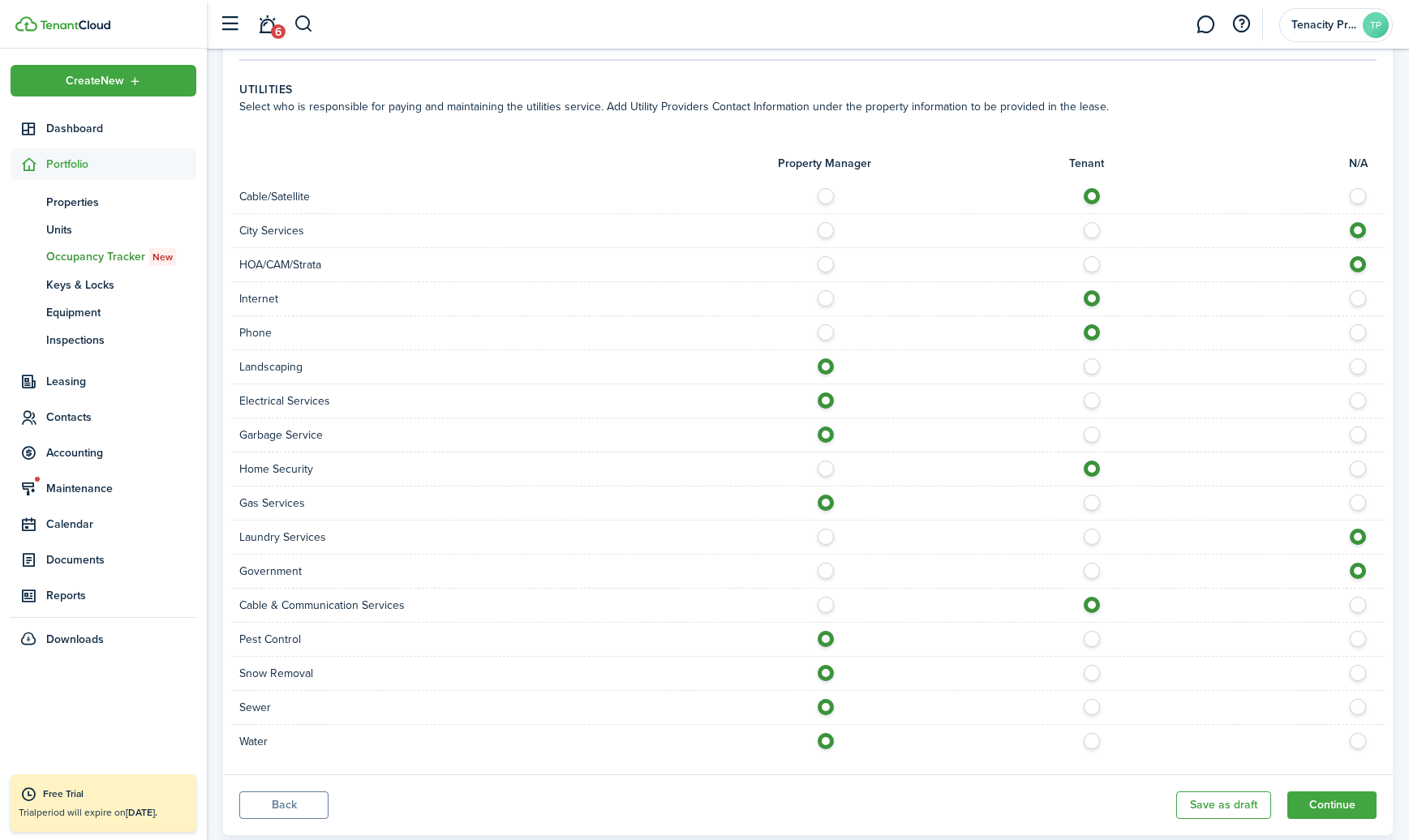
scroll to position [1306, 0]
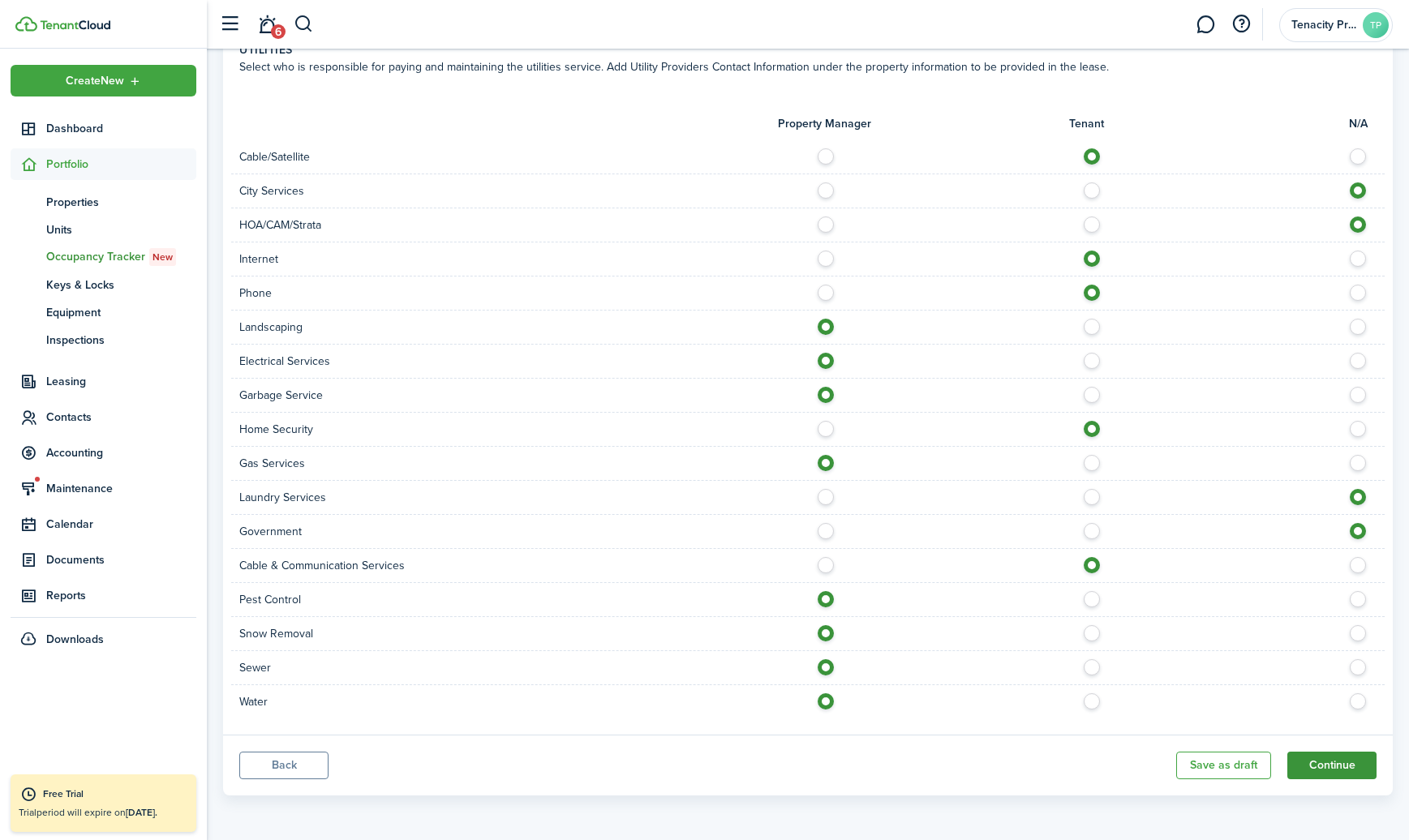
click at [1340, 758] on button "Continue" at bounding box center [1331, 765] width 89 height 27
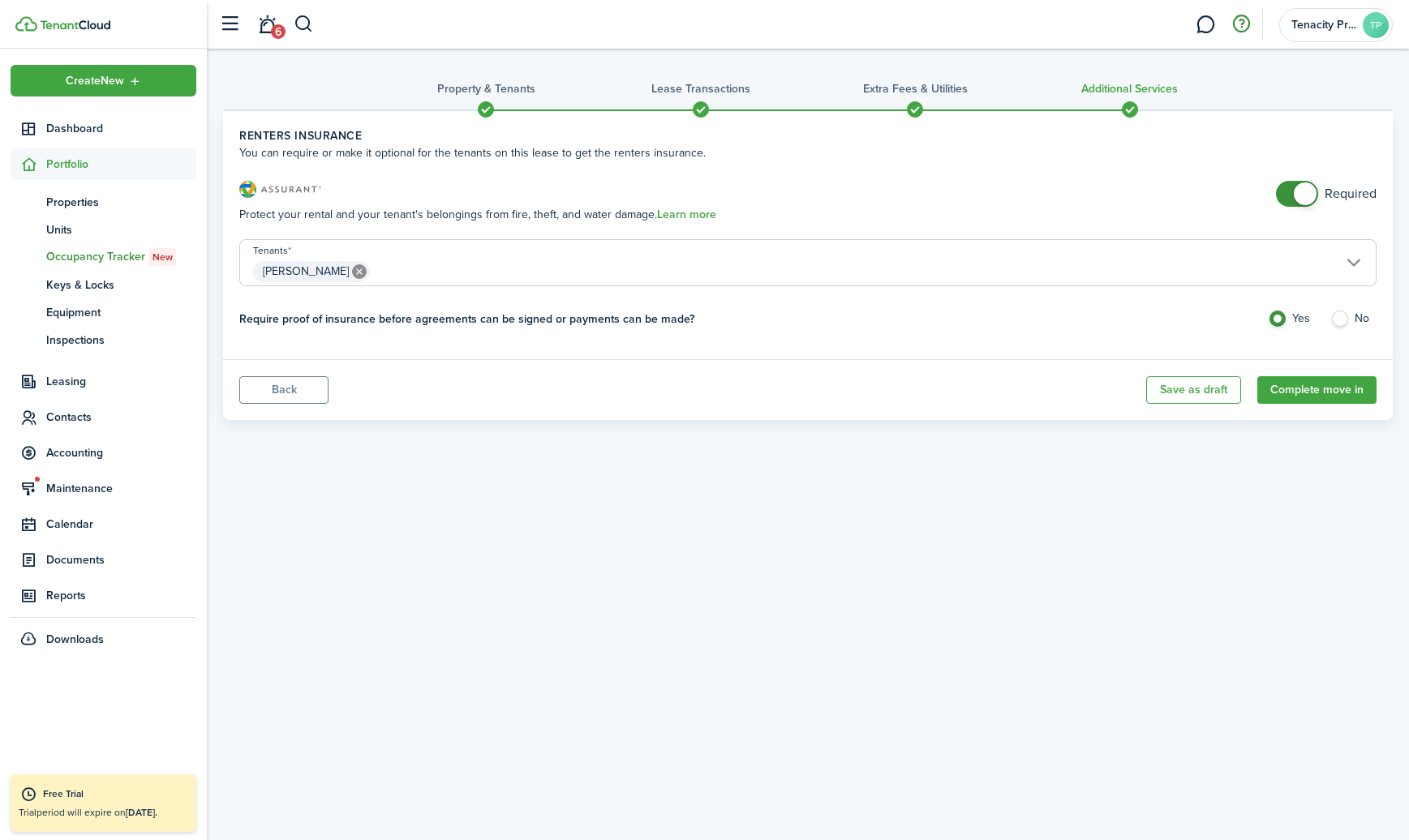
click at [1241, 24] on button "button" at bounding box center [1240, 24] width 27 height 27
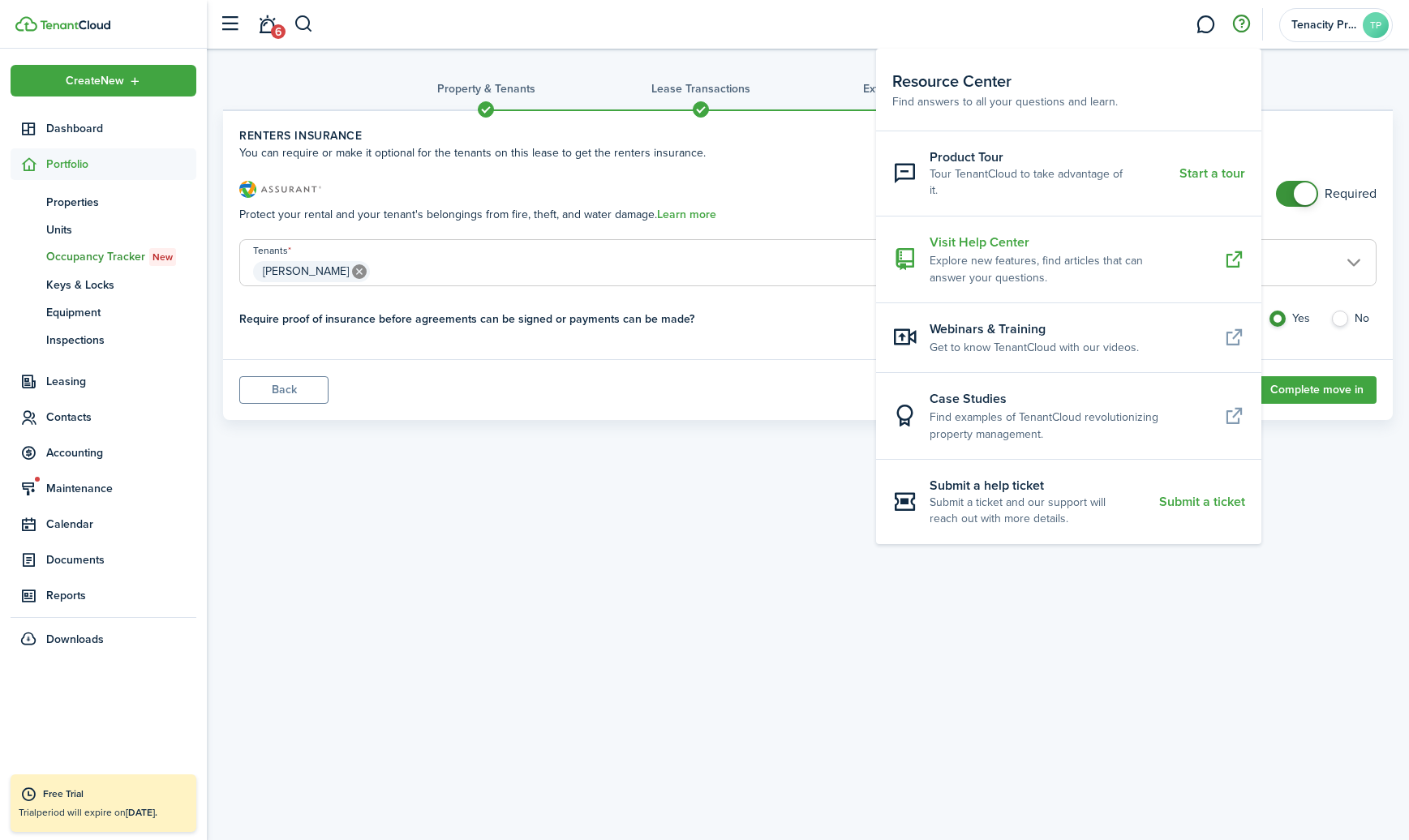
click at [1047, 252] on resource-center-item-description "Explore new features, find articles that can answer your questions." at bounding box center [1070, 269] width 282 height 34
